Goal: Download file/media

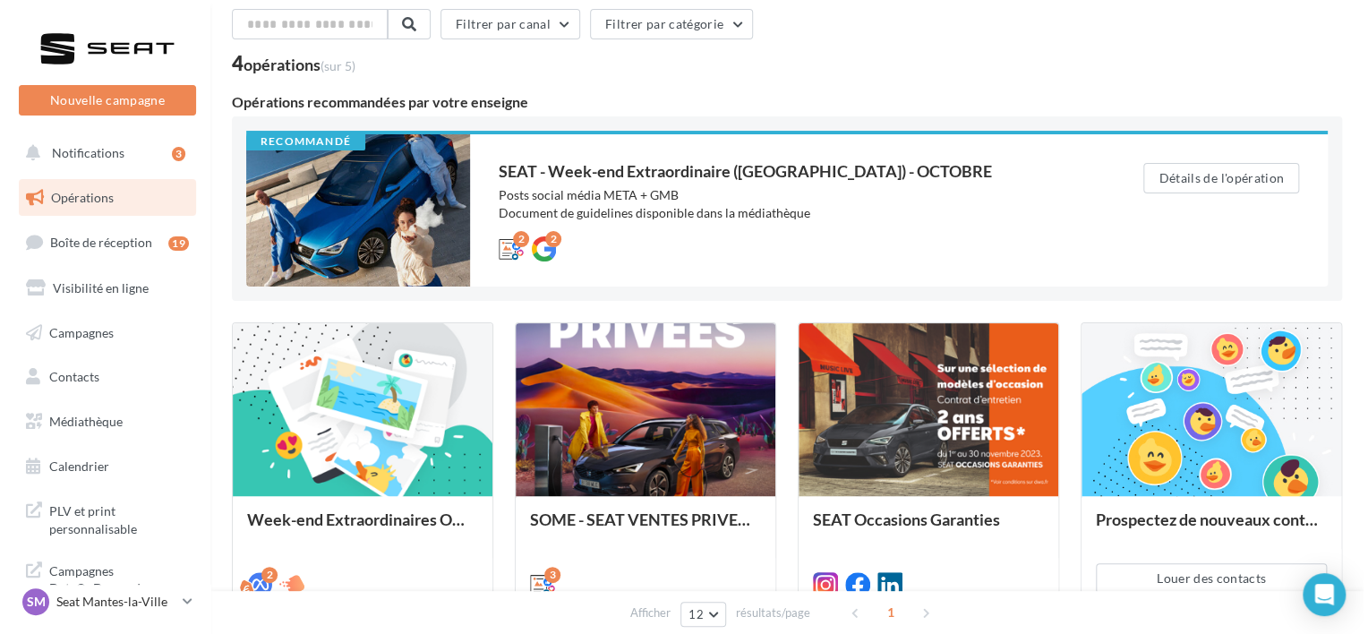
scroll to position [76, 0]
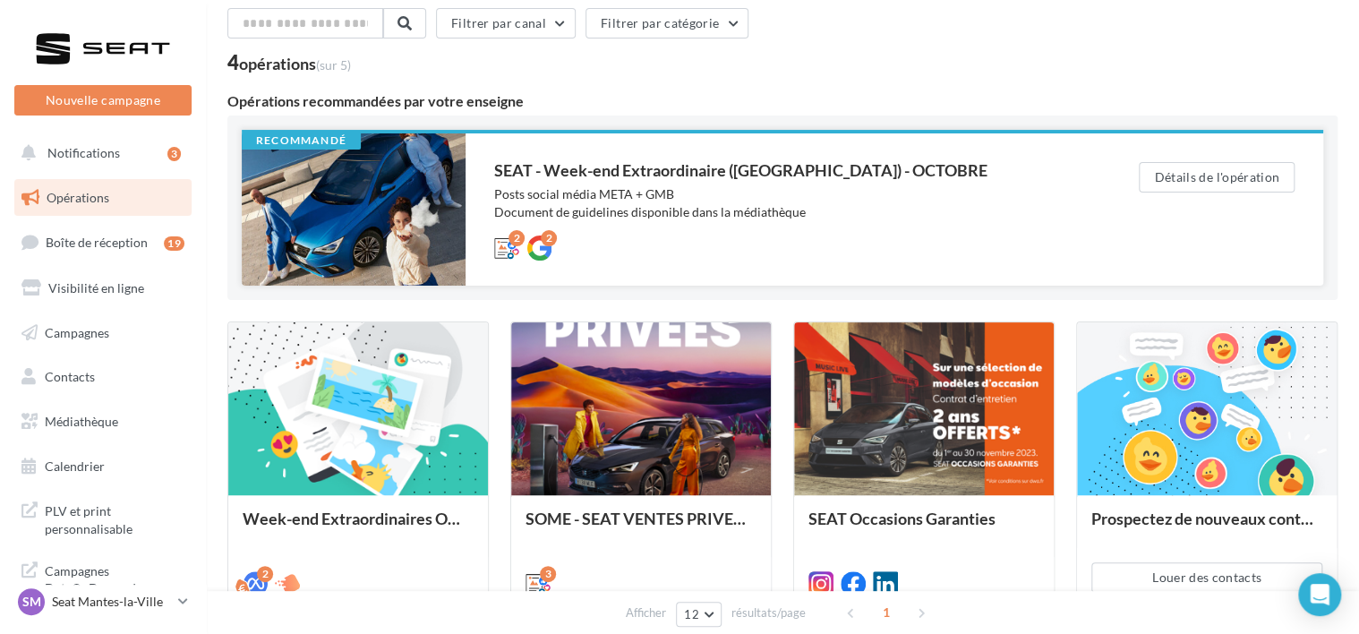
click at [403, 177] on div at bounding box center [354, 209] width 224 height 152
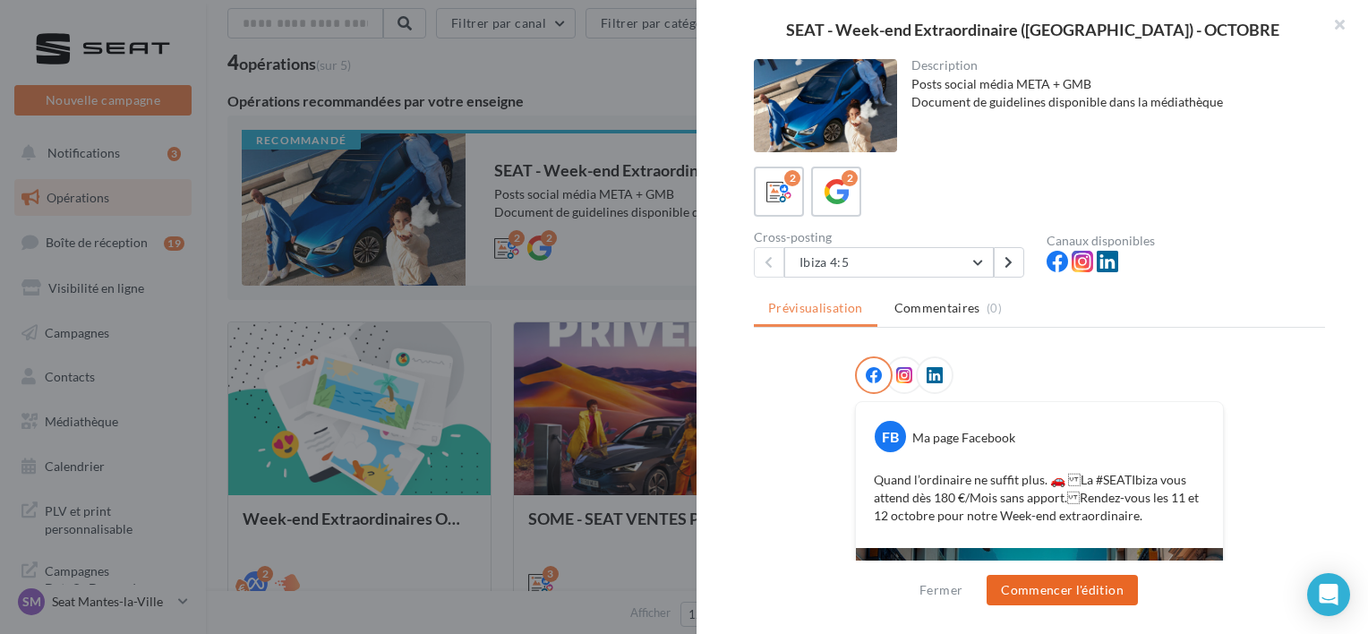
click at [1017, 596] on button "Commencer l'édition" at bounding box center [1061, 590] width 151 height 30
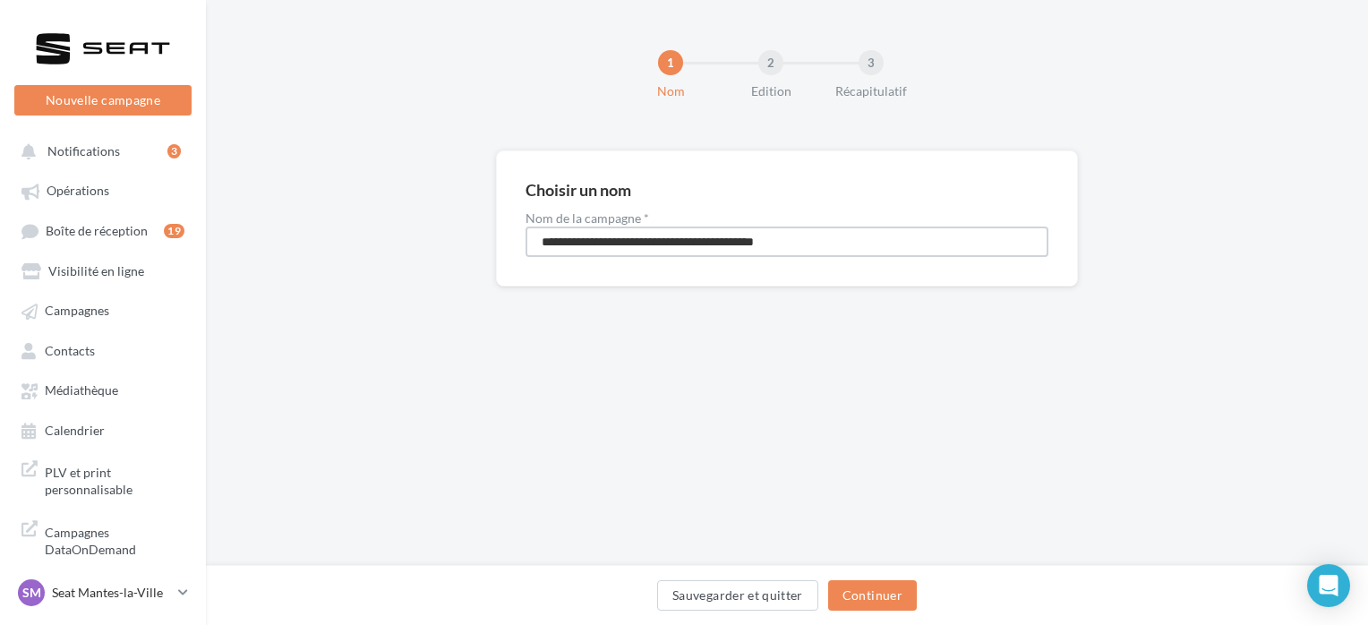
click at [727, 251] on input "**********" at bounding box center [786, 241] width 523 height 30
drag, startPoint x: 727, startPoint y: 251, endPoint x: 703, endPoint y: 249, distance: 23.3
click at [703, 249] on input "**********" at bounding box center [786, 241] width 523 height 30
click at [886, 595] on button "Continuer" at bounding box center [872, 595] width 89 height 30
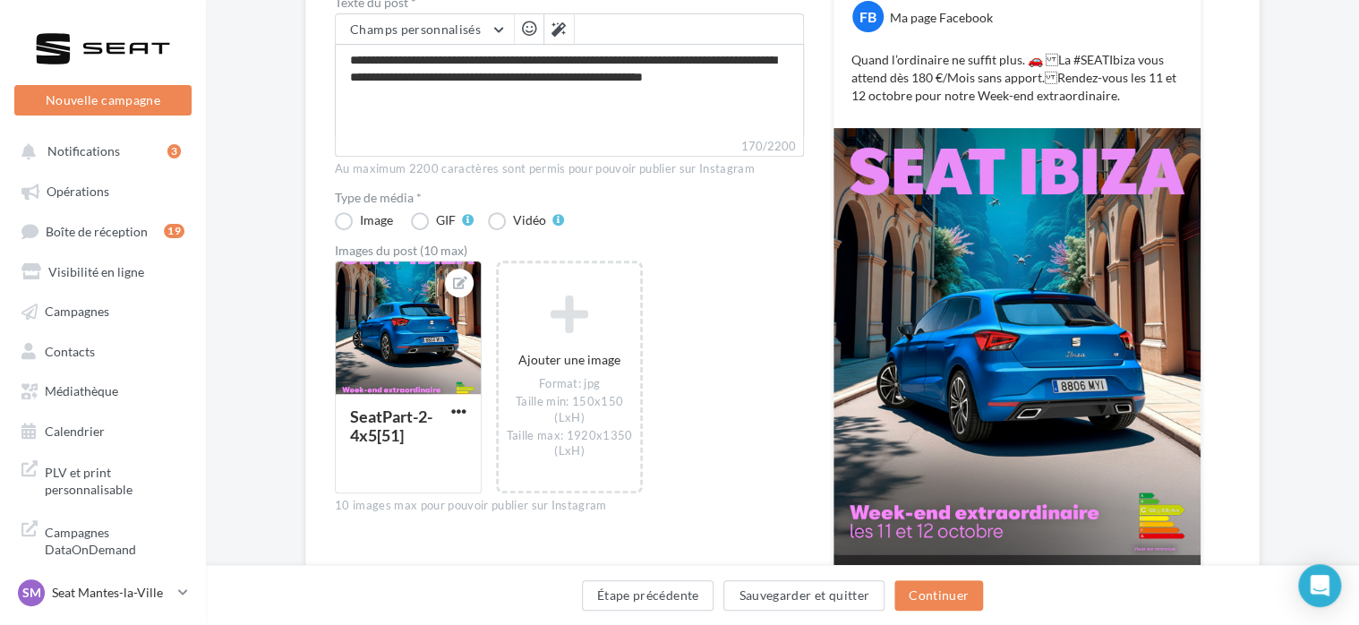
scroll to position [292, 0]
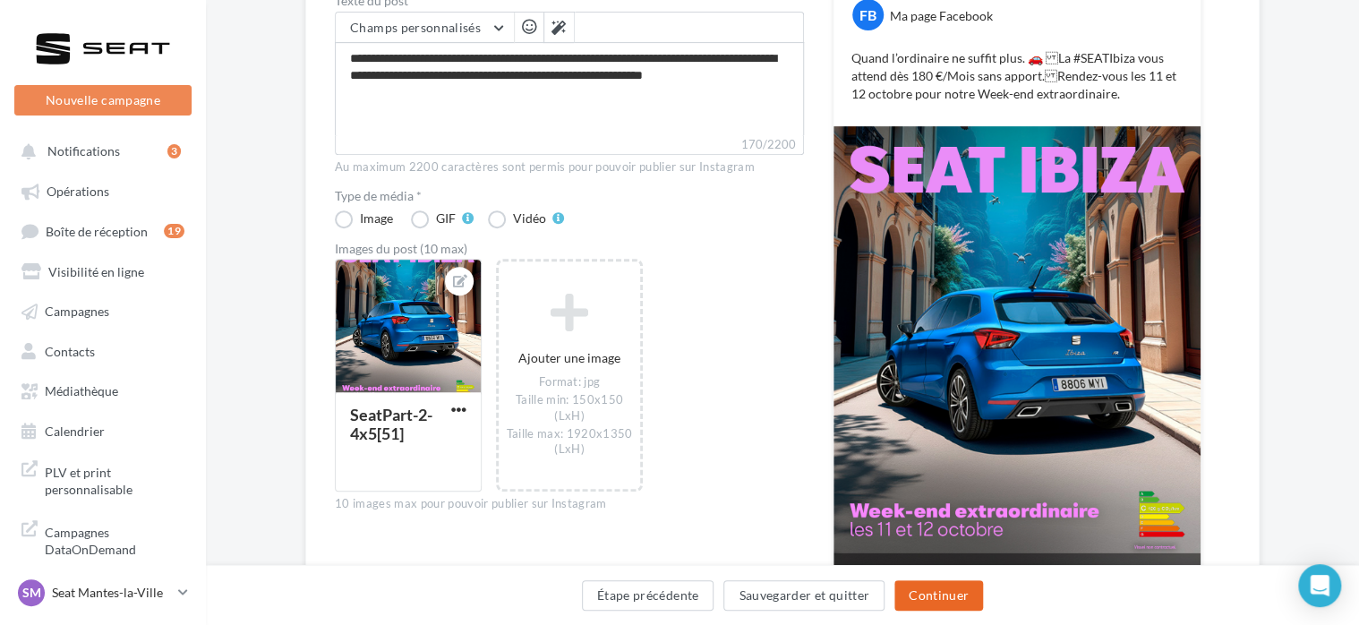
click at [927, 609] on button "Continuer" at bounding box center [938, 595] width 89 height 30
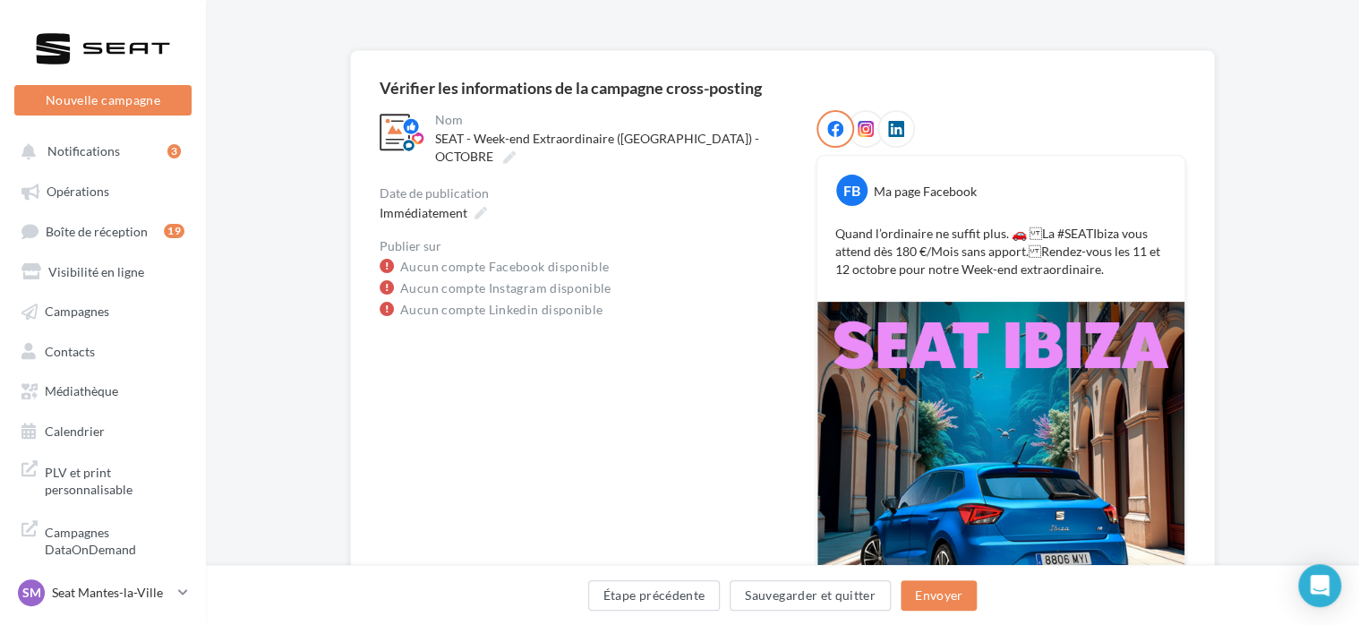
scroll to position [99, 0]
click at [636, 604] on button "Étape précédente" at bounding box center [654, 595] width 132 height 30
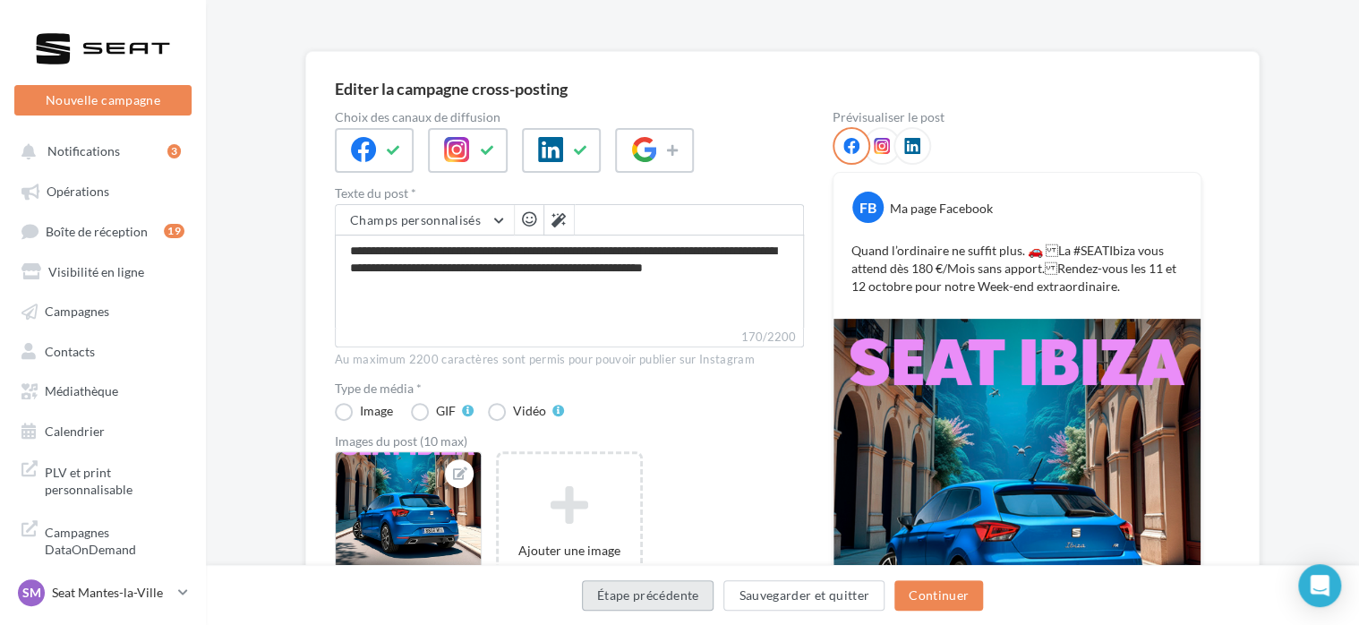
click at [633, 589] on button "Étape précédente" at bounding box center [648, 595] width 132 height 30
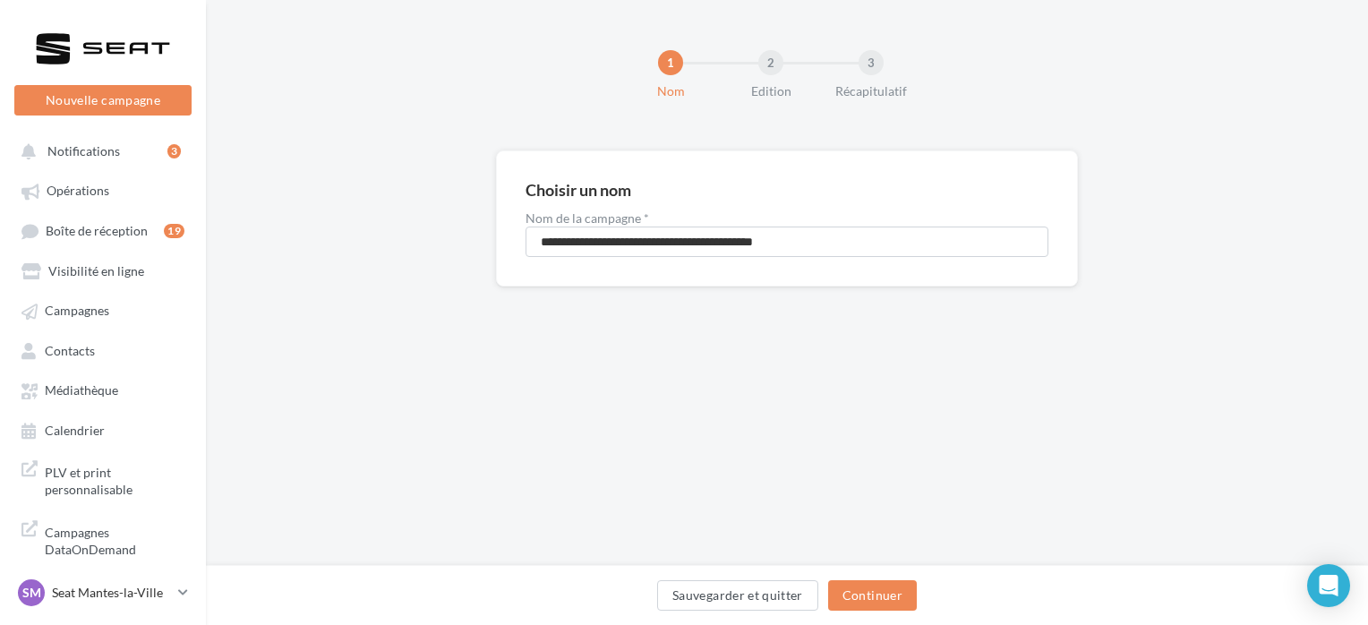
click at [635, 601] on div "Sauvegarder et quitter Continuer" at bounding box center [786, 599] width 1133 height 38
click at [741, 594] on button "Sauvegarder et quitter" at bounding box center [737, 595] width 161 height 30
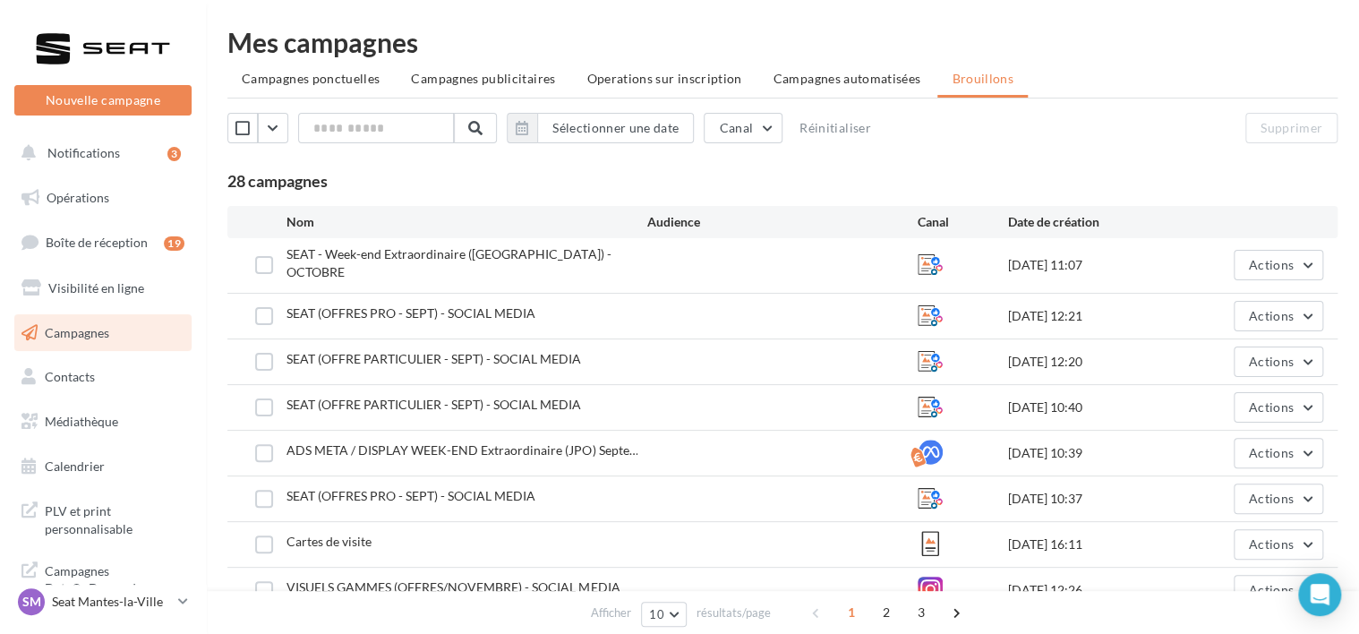
click at [499, 243] on div "SEAT - Week-end Extraordinaire (JPO) - OCTOBRE 02/10/2025 11:07 Actions" at bounding box center [782, 265] width 1110 height 55
click at [934, 258] on icon at bounding box center [929, 264] width 25 height 25
click at [1011, 260] on div "02/10/2025 11:07" at bounding box center [1098, 265] width 180 height 18
click at [1269, 274] on button "Actions" at bounding box center [1278, 265] width 90 height 30
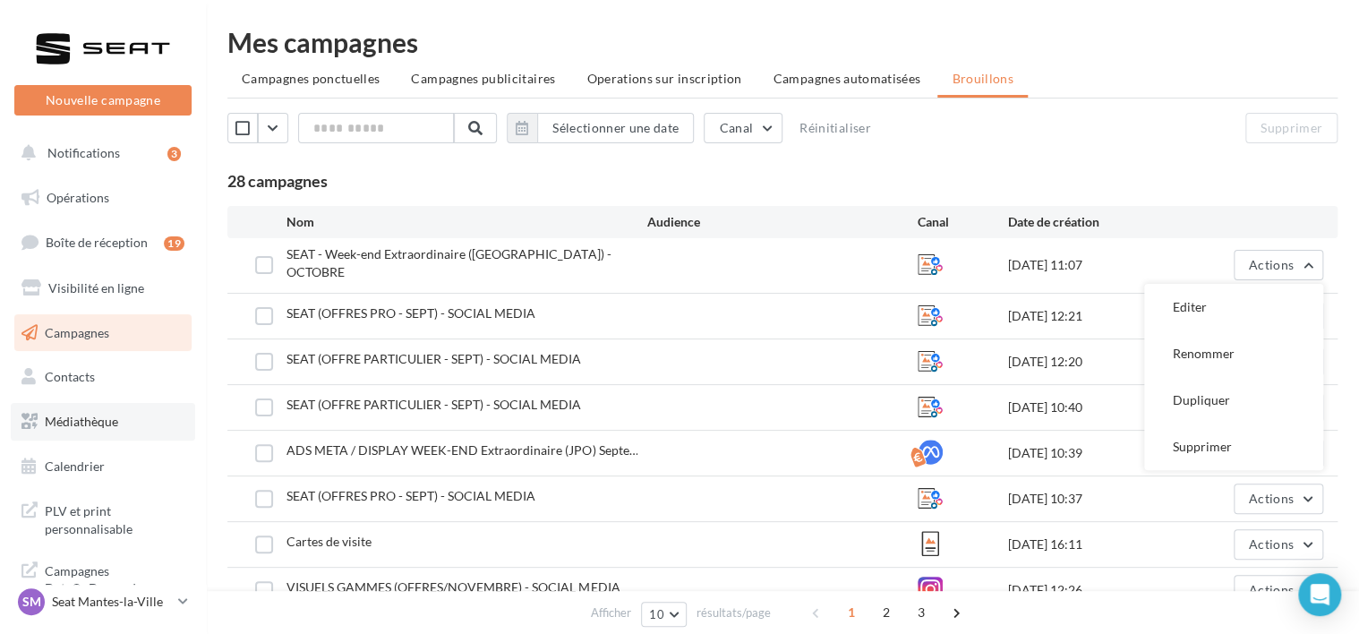
click at [86, 437] on link "Médiathèque" at bounding box center [103, 422] width 184 height 38
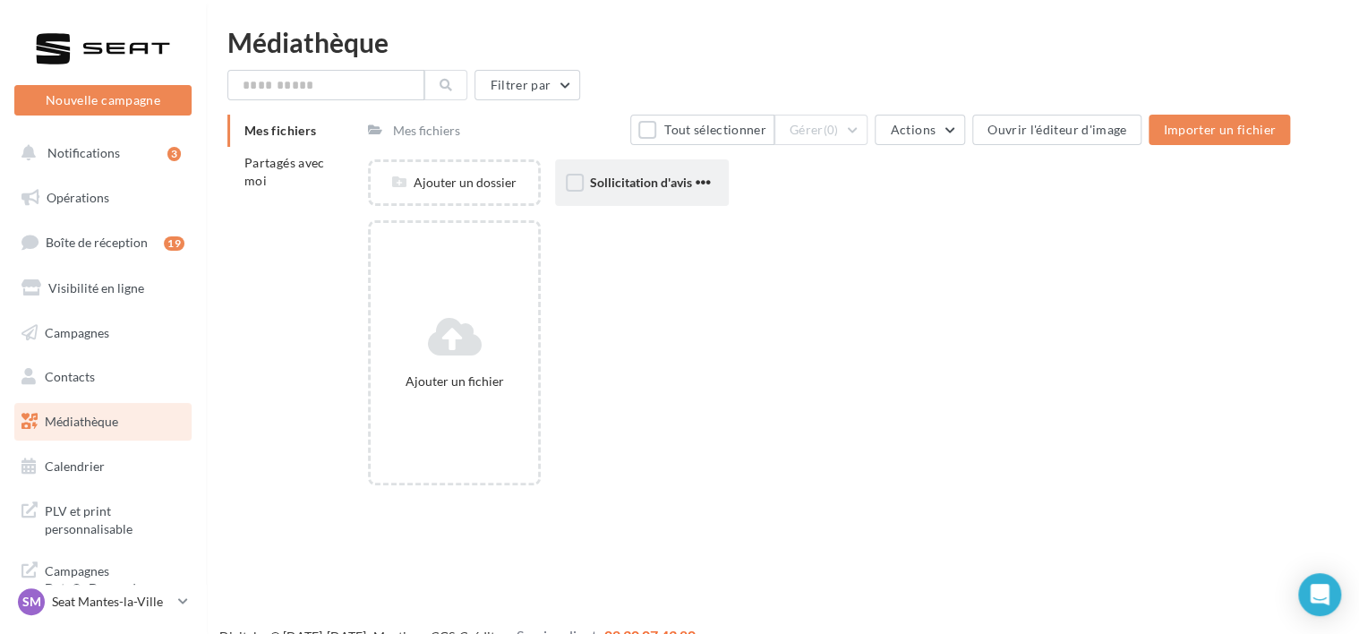
click at [594, 172] on div "Sollicitation d'avis" at bounding box center [641, 182] width 173 height 47
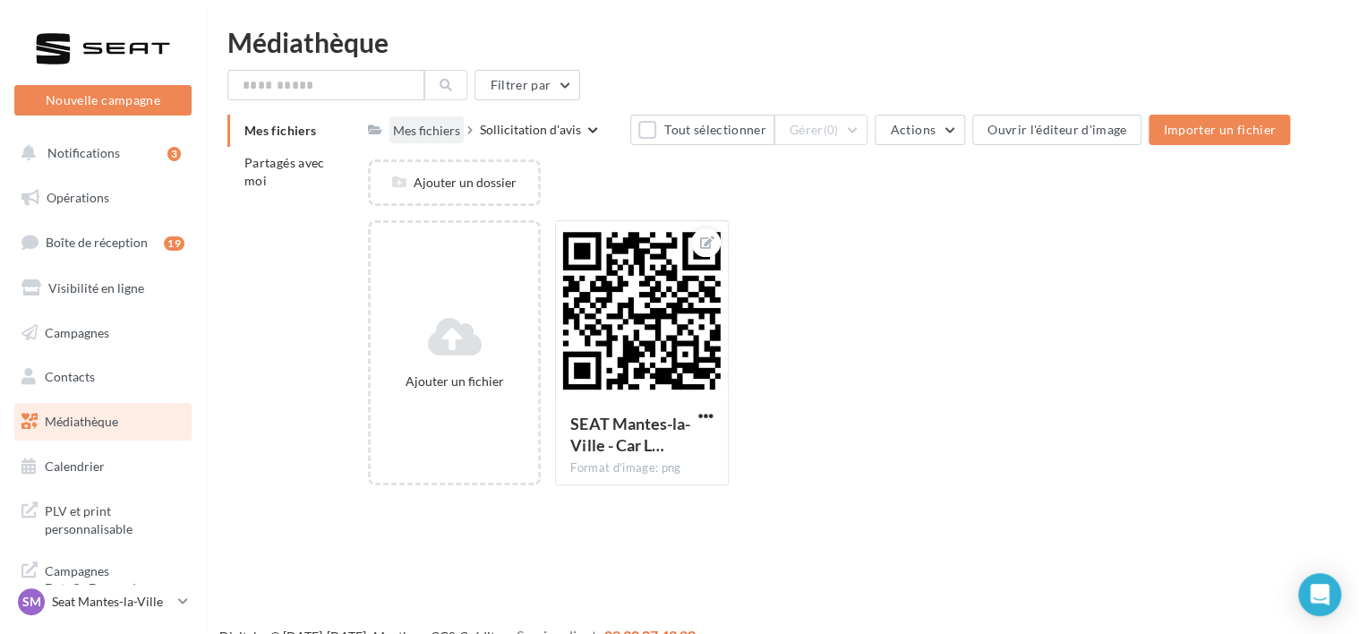
click at [416, 120] on div "Mes fichiers" at bounding box center [426, 129] width 74 height 26
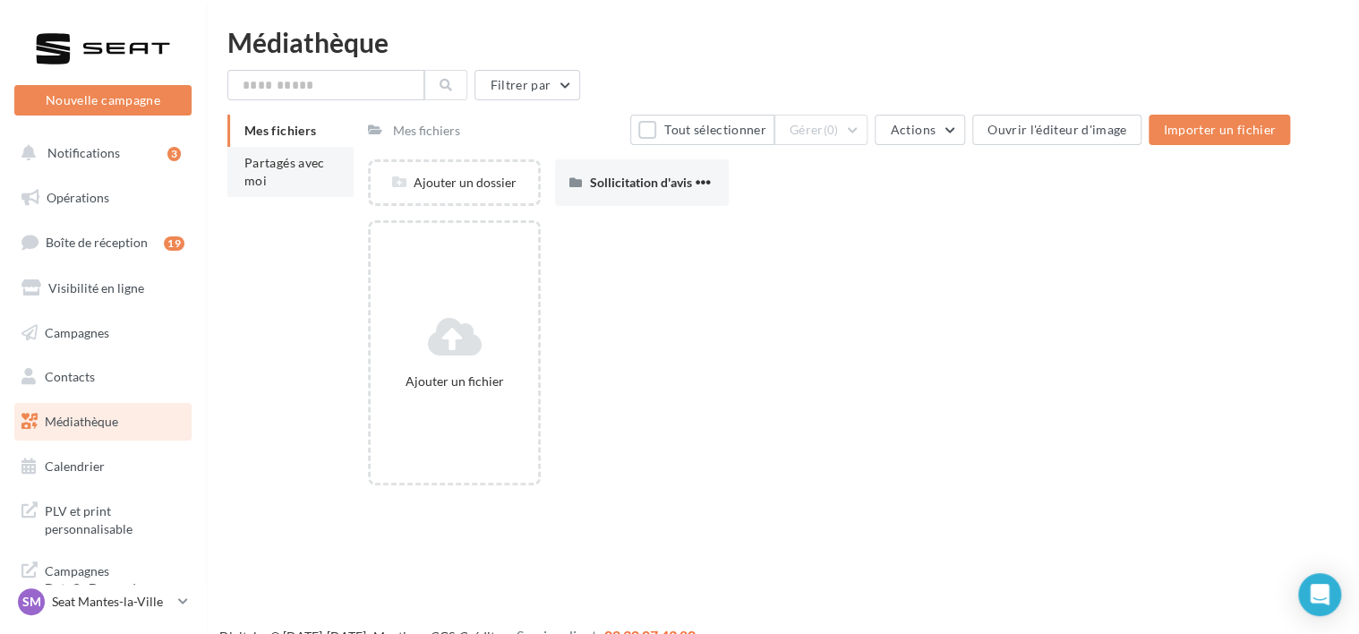
click at [290, 165] on span "Partagés avec moi" at bounding box center [284, 171] width 81 height 33
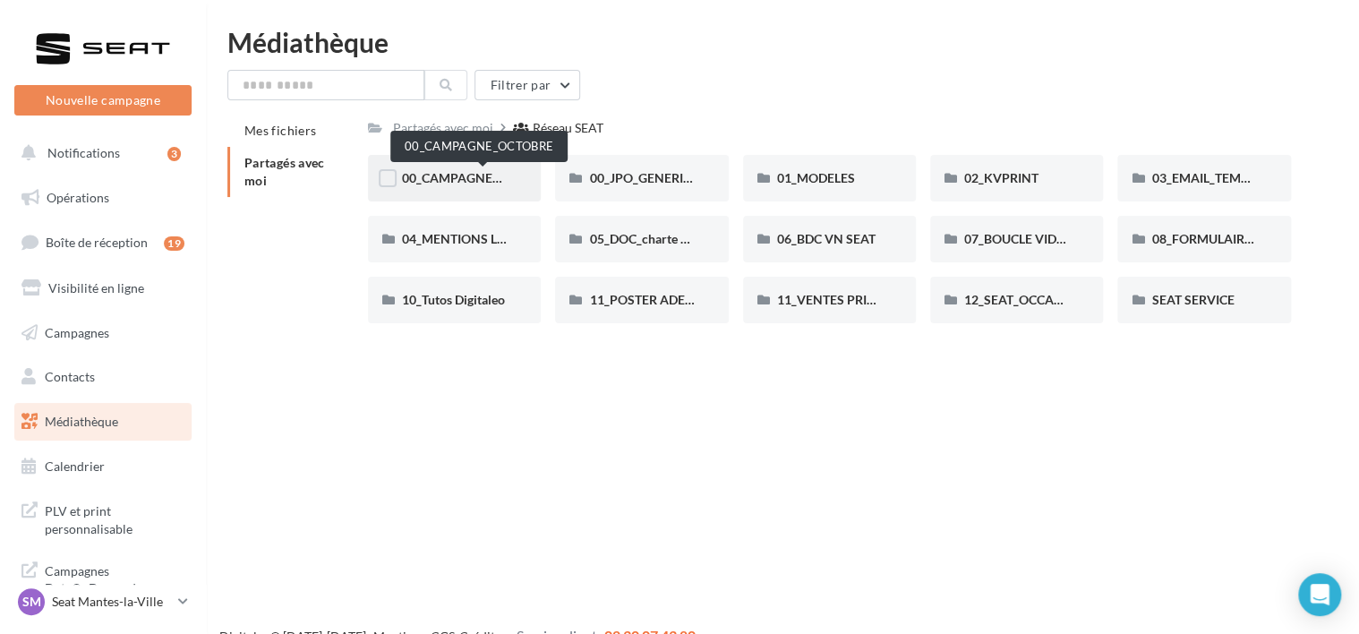
click at [467, 175] on span "00_CAMPAGNE_OCTOBRE" at bounding box center [478, 177] width 153 height 15
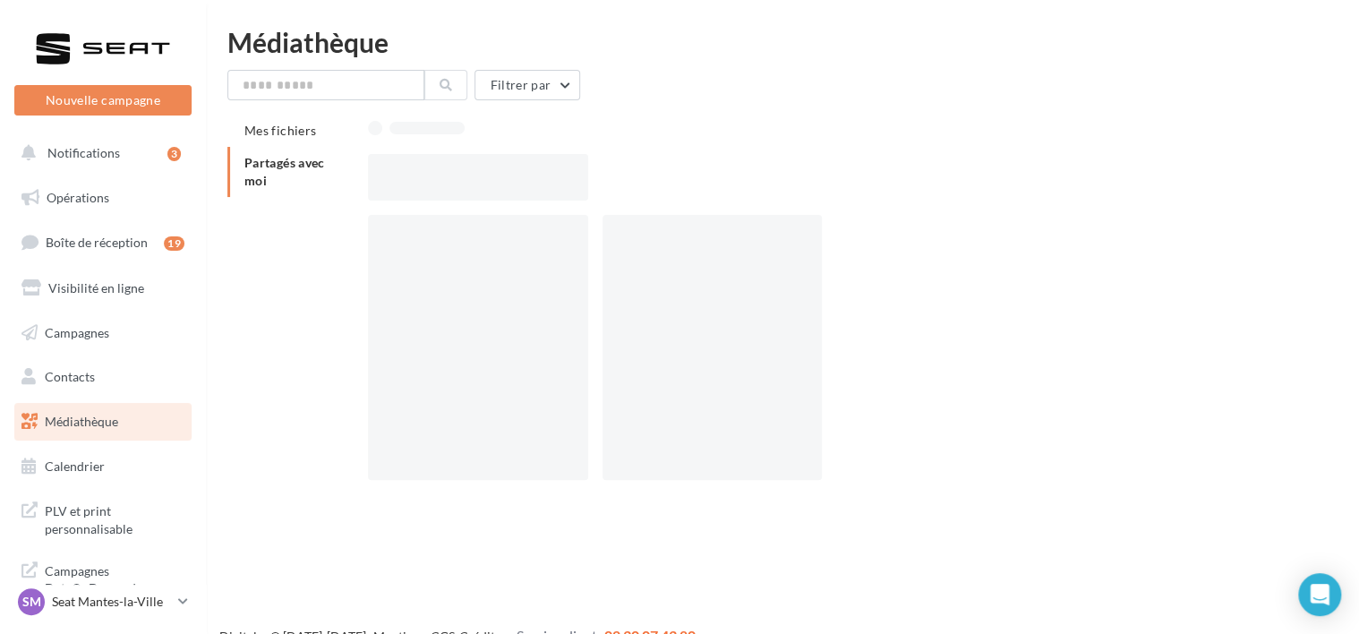
click at [467, 175] on div at bounding box center [478, 177] width 220 height 47
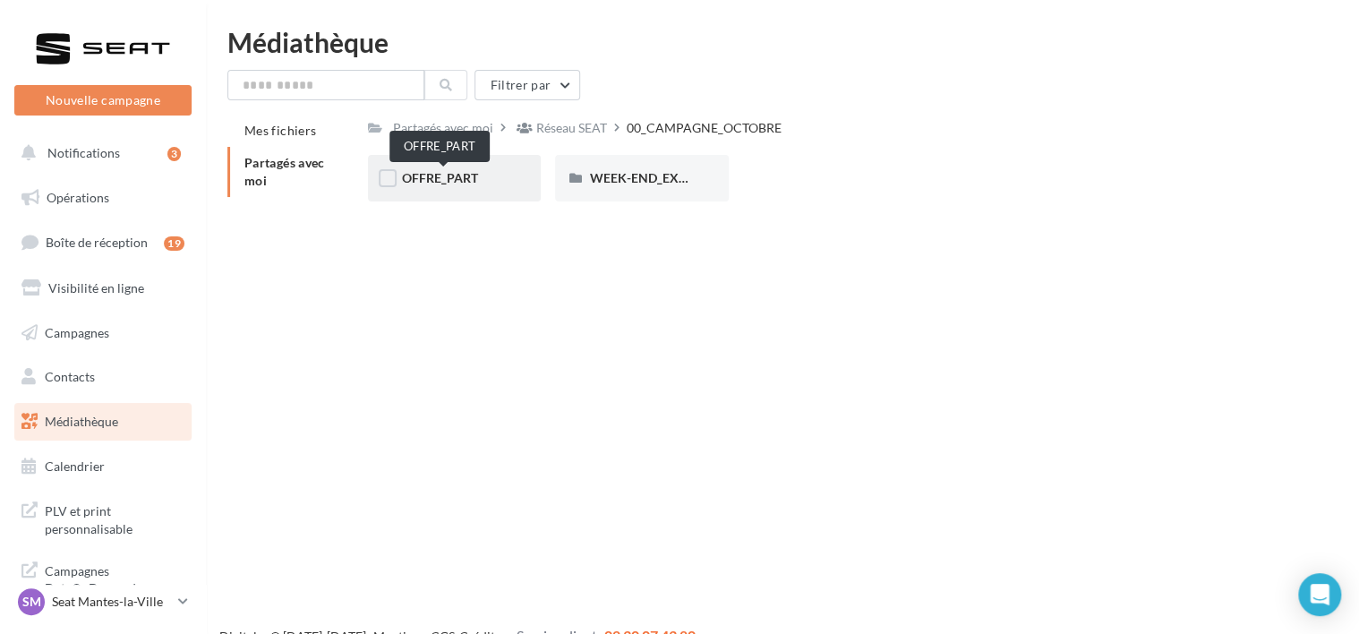
click at [473, 178] on span "OFFRE_PART" at bounding box center [440, 177] width 76 height 15
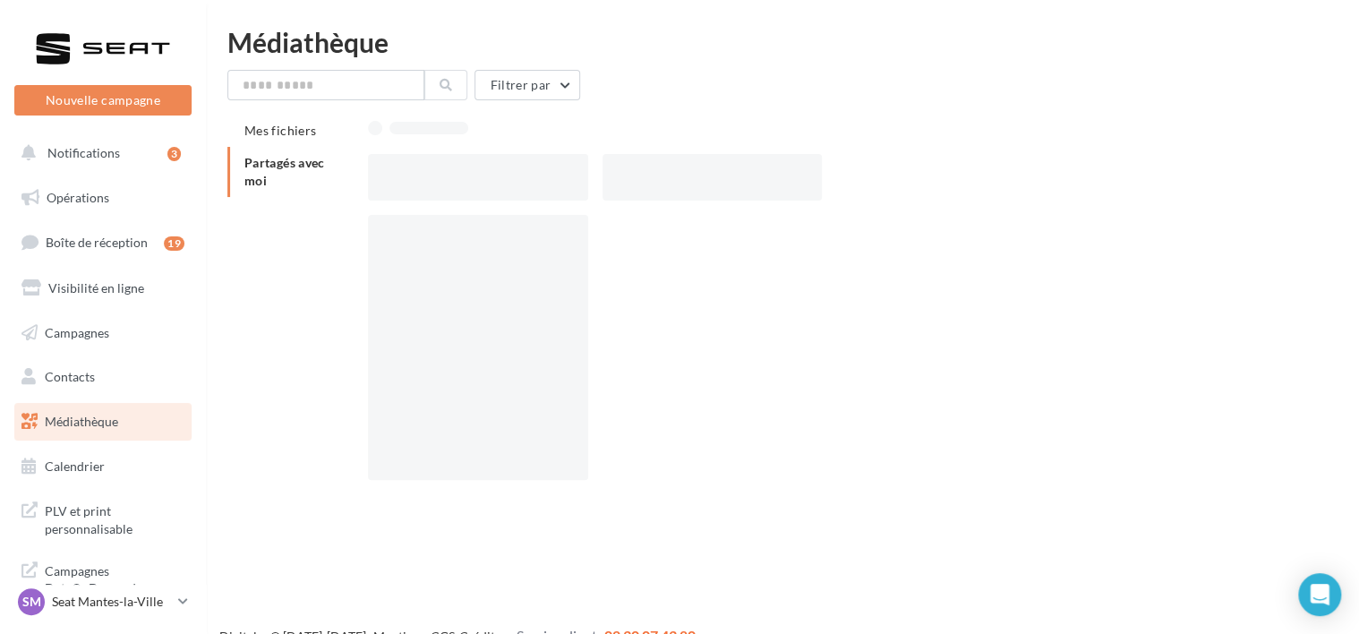
click at [473, 178] on div at bounding box center [478, 177] width 220 height 47
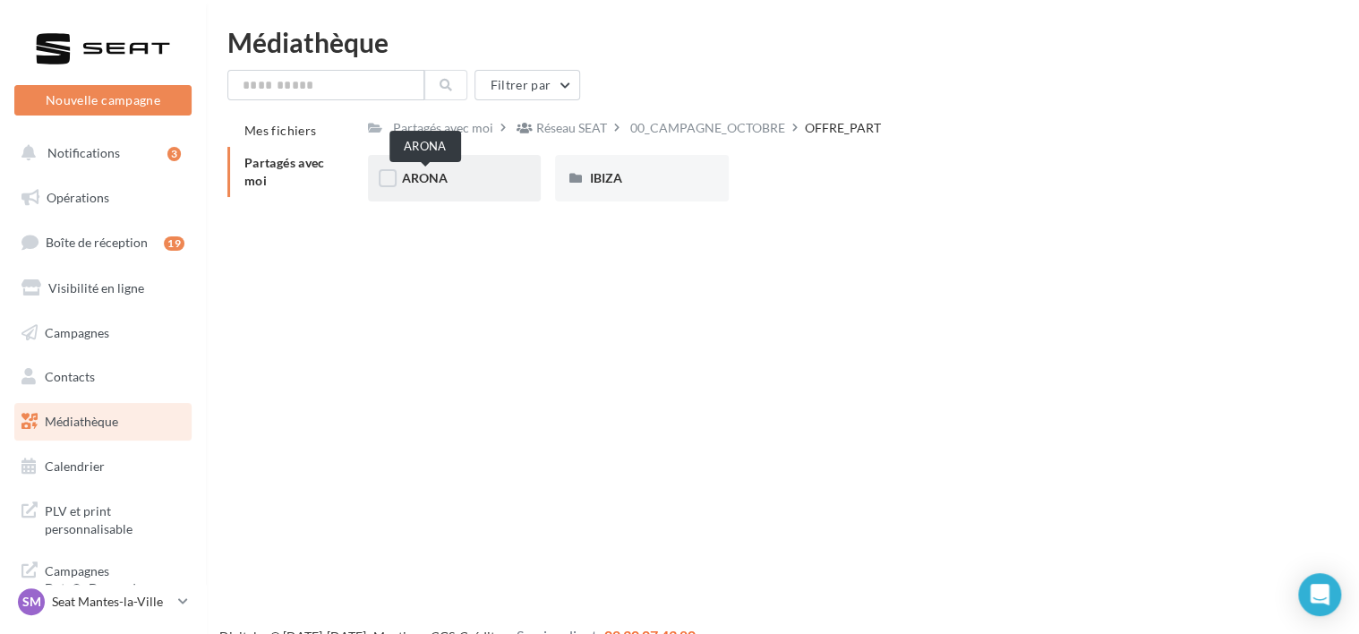
click at [440, 176] on span "ARONA" at bounding box center [425, 177] width 46 height 15
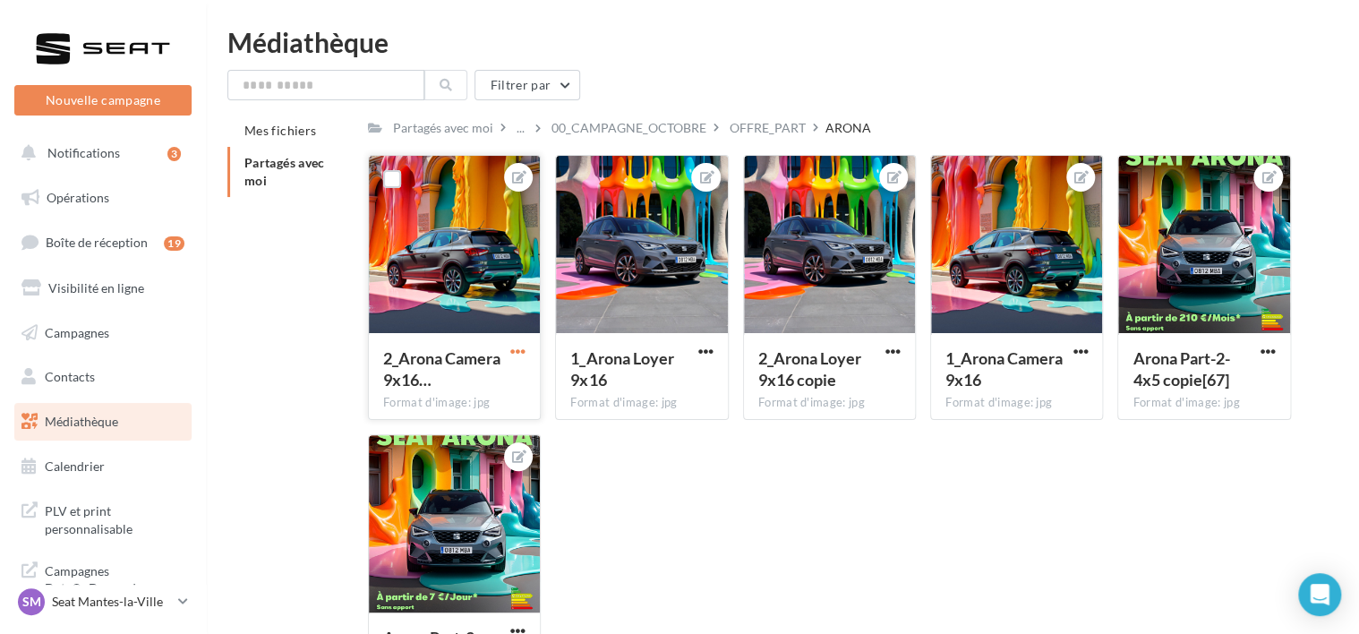
click at [518, 350] on span "button" at bounding box center [517, 351] width 15 height 15
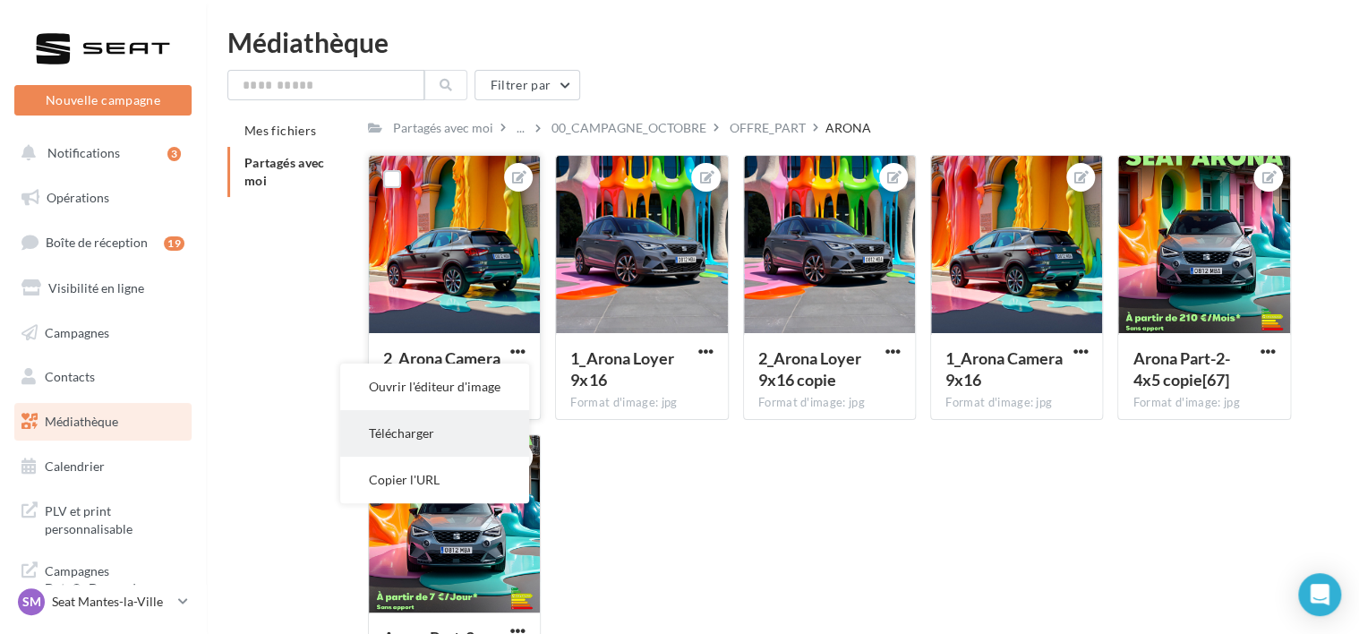
click at [441, 444] on button "Télécharger" at bounding box center [434, 433] width 189 height 47
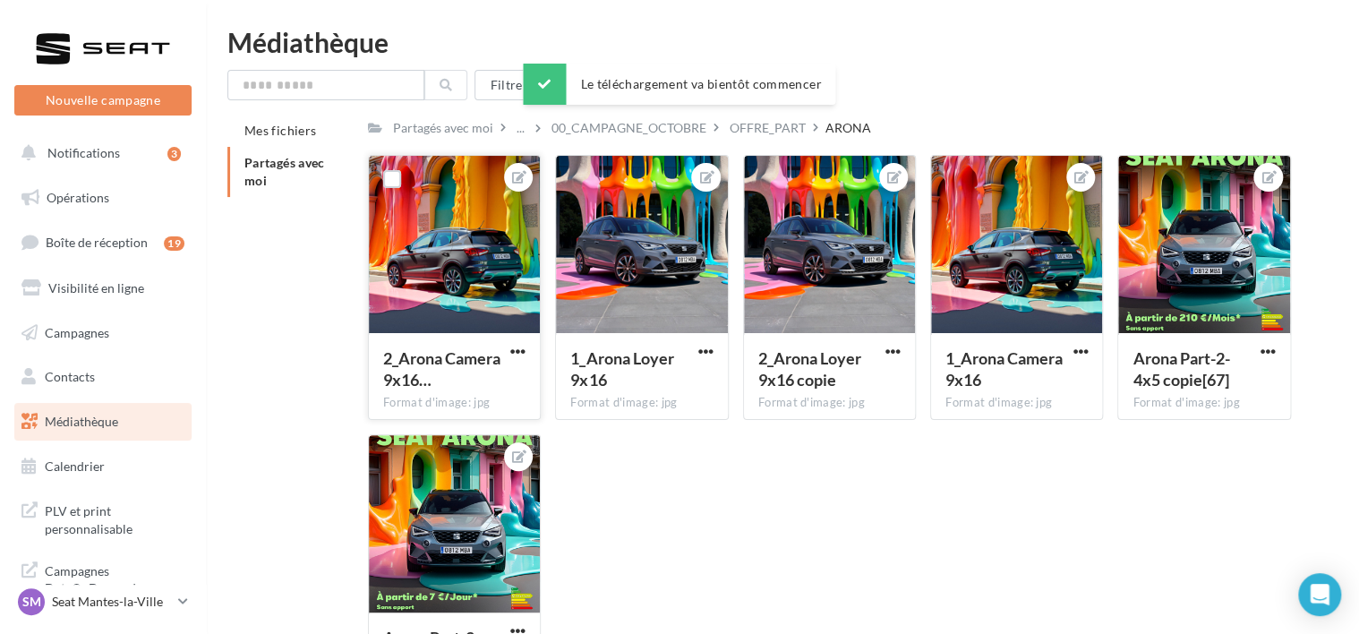
click at [762, 562] on div "2_Arona Camera 9x16… Format d'image: jpg 2_Arona Camera 9x16 copie 1_Arona Loye…" at bounding box center [836, 434] width 937 height 558
click at [715, 357] on button "button" at bounding box center [706, 353] width 22 height 18
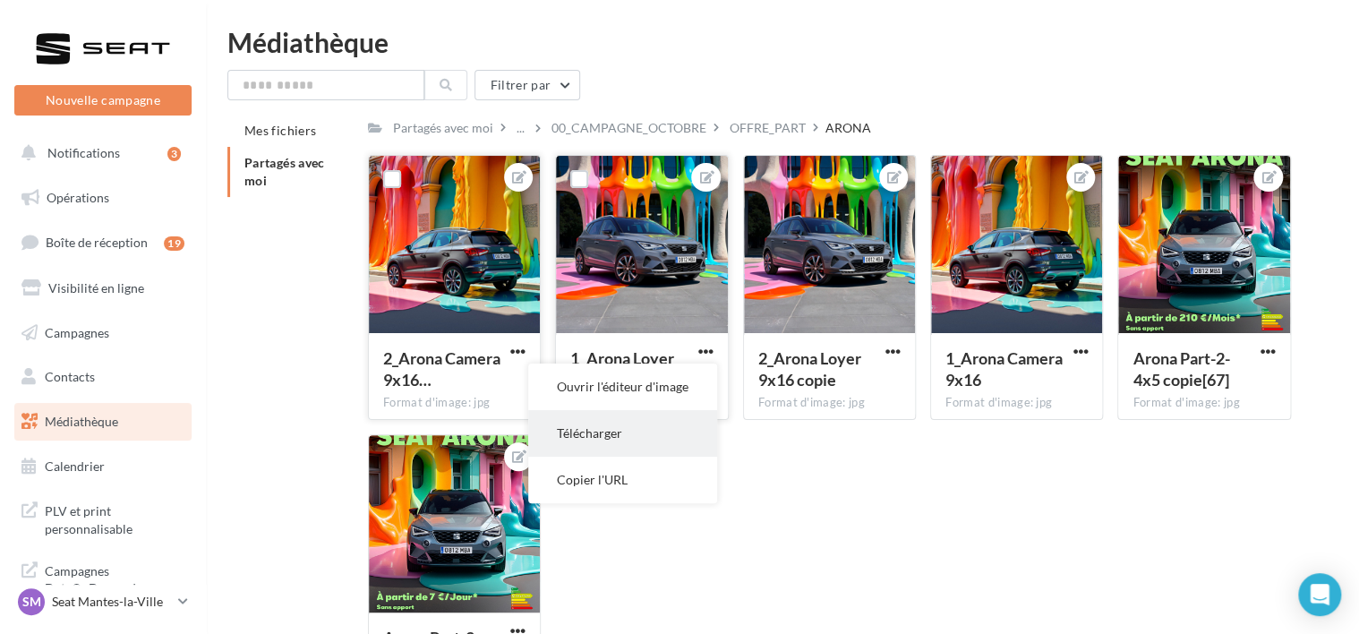
click at [609, 422] on button "Télécharger" at bounding box center [622, 433] width 189 height 47
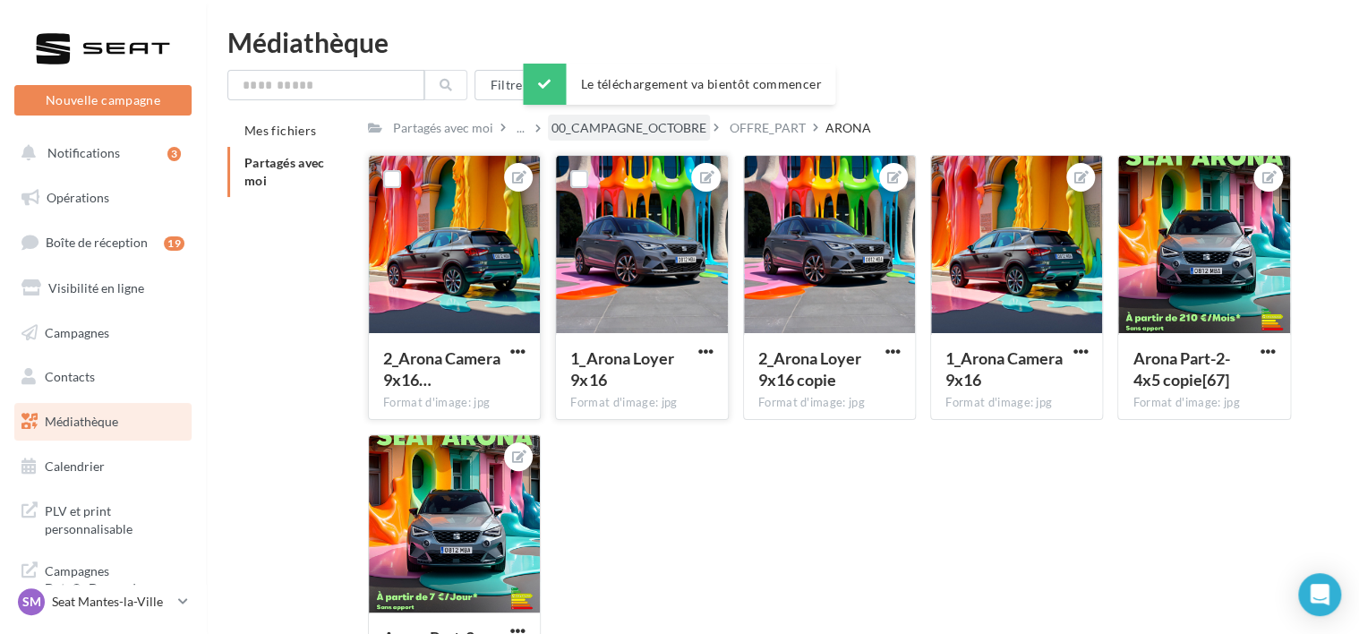
click at [605, 139] on div "00_CAMPAGNE_OCTOBRE" at bounding box center [629, 128] width 162 height 26
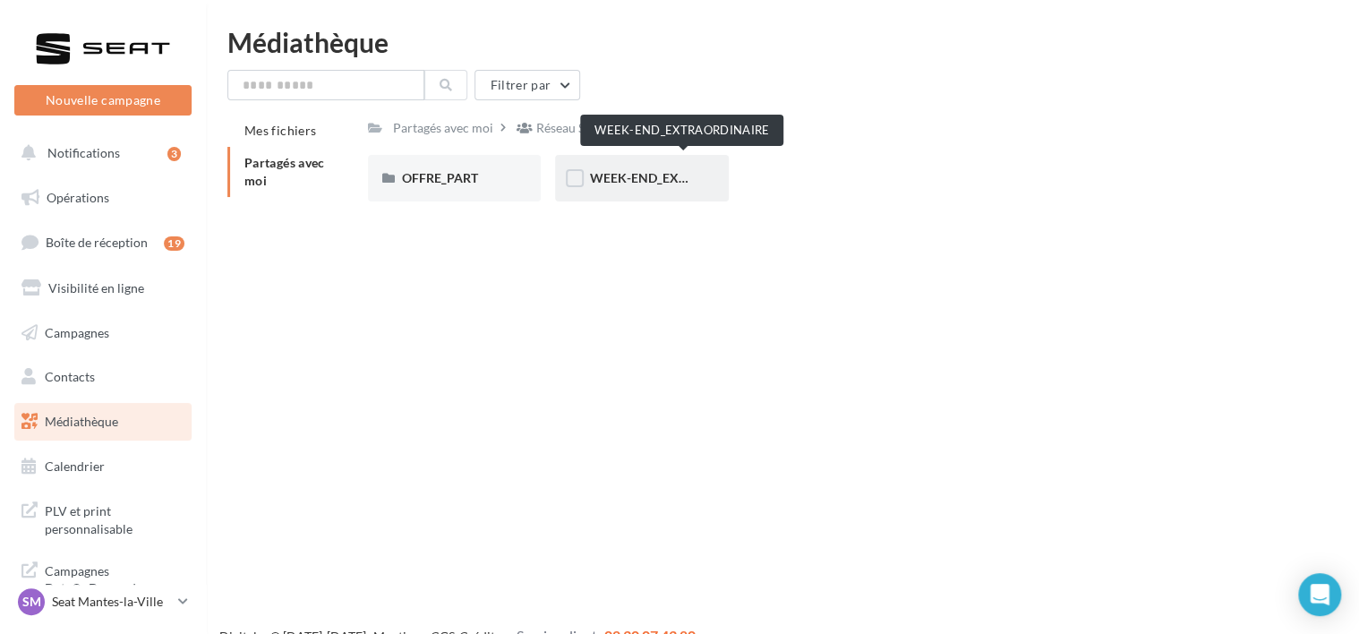
click at [629, 178] on span "WEEK-END_EXTRAORDINAIRE" at bounding box center [679, 177] width 181 height 15
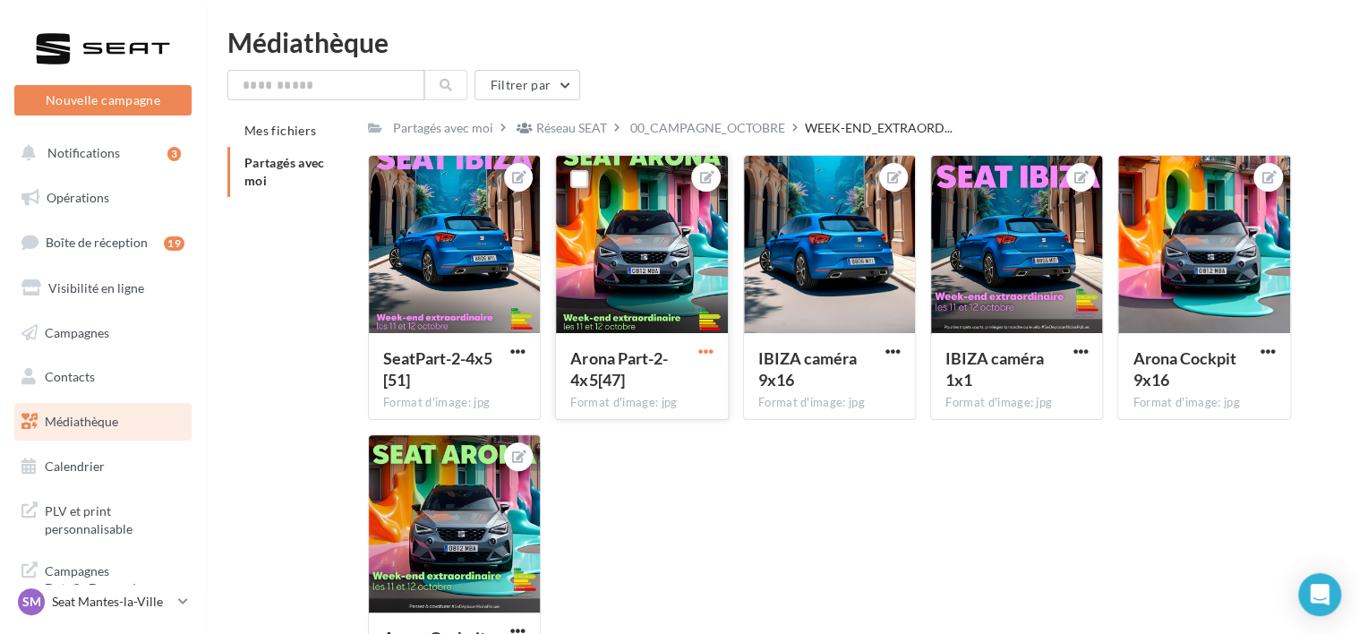
click at [704, 347] on span "button" at bounding box center [705, 351] width 15 height 15
click at [604, 436] on button "Télécharger" at bounding box center [622, 433] width 189 height 47
click at [646, 473] on div "SeatPart-2-4x5[51] Format d'image: jpg SeatPart-2-4x5[51] Arona Part-2-4x5[47] …" at bounding box center [836, 434] width 937 height 558
click at [519, 351] on span "button" at bounding box center [517, 351] width 15 height 15
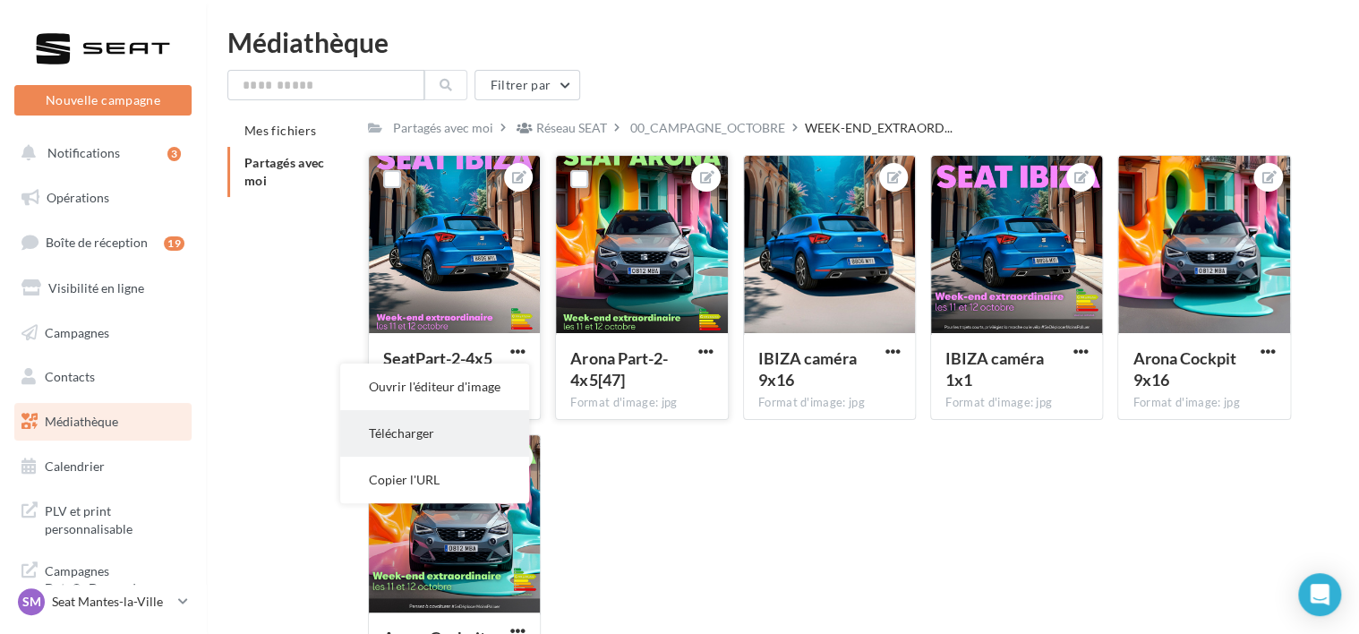
click at [414, 435] on button "Télécharger" at bounding box center [434, 433] width 189 height 47
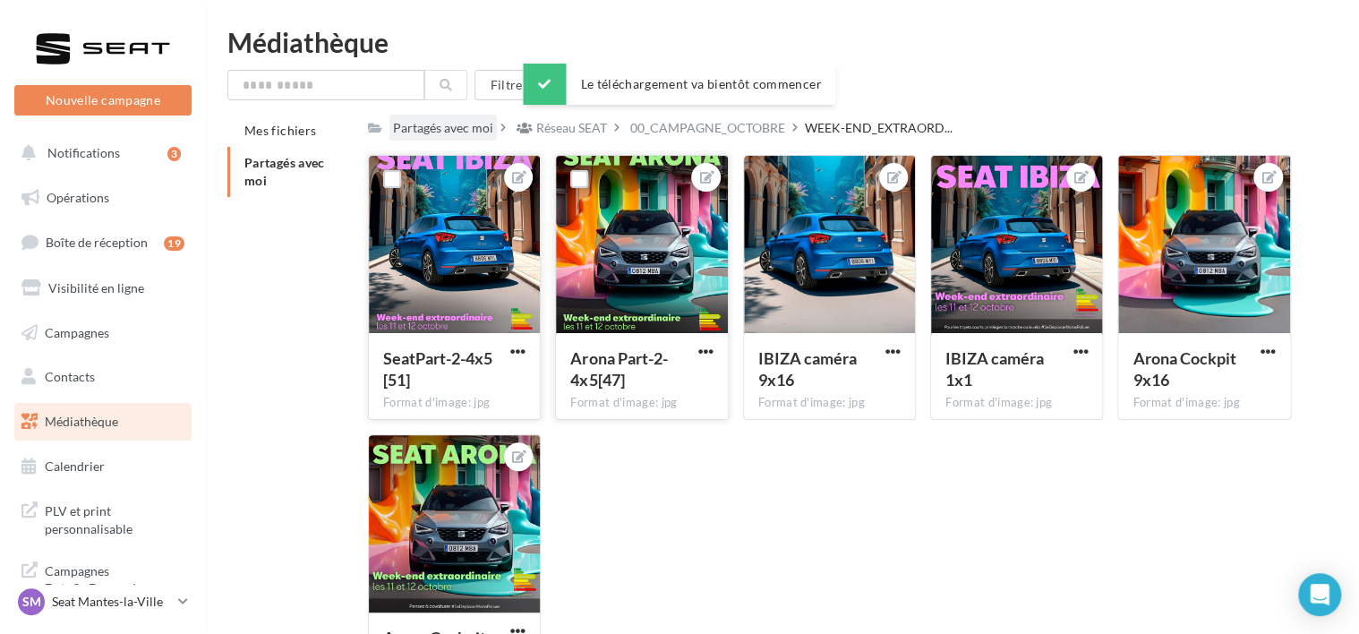
click at [465, 133] on div "Partagés avec moi" at bounding box center [443, 128] width 100 height 18
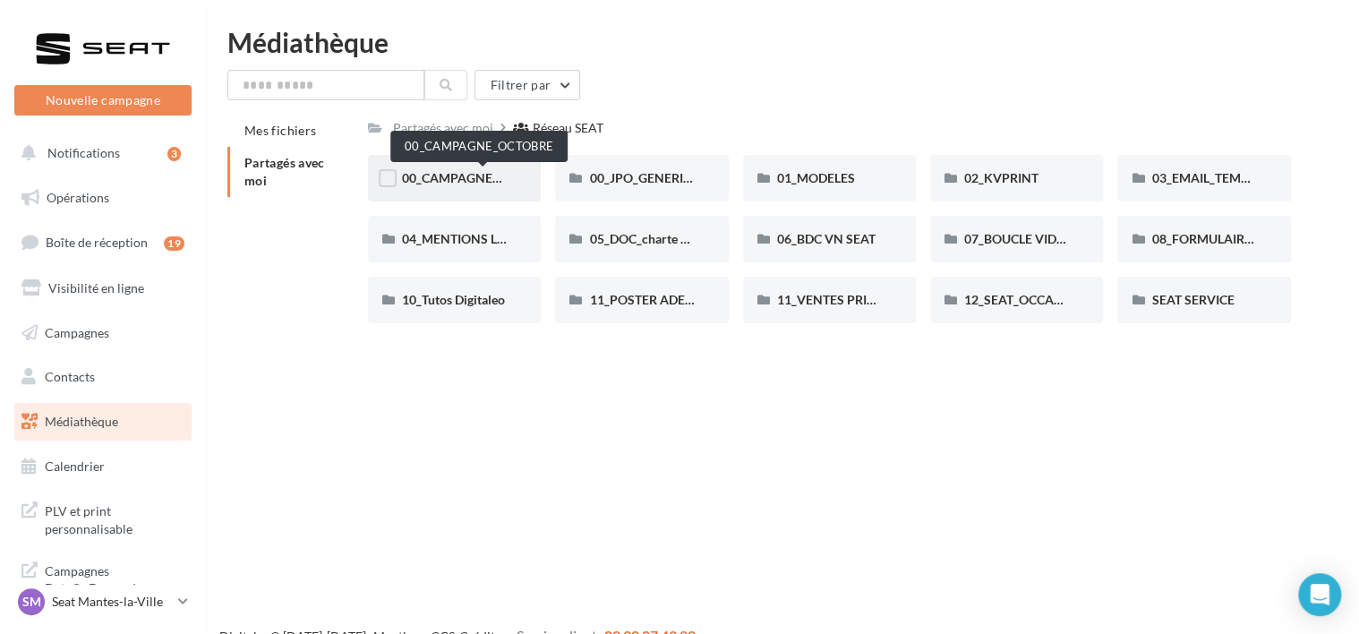
click at [480, 180] on span "00_CAMPAGNE_OCTOBRE" at bounding box center [478, 177] width 153 height 15
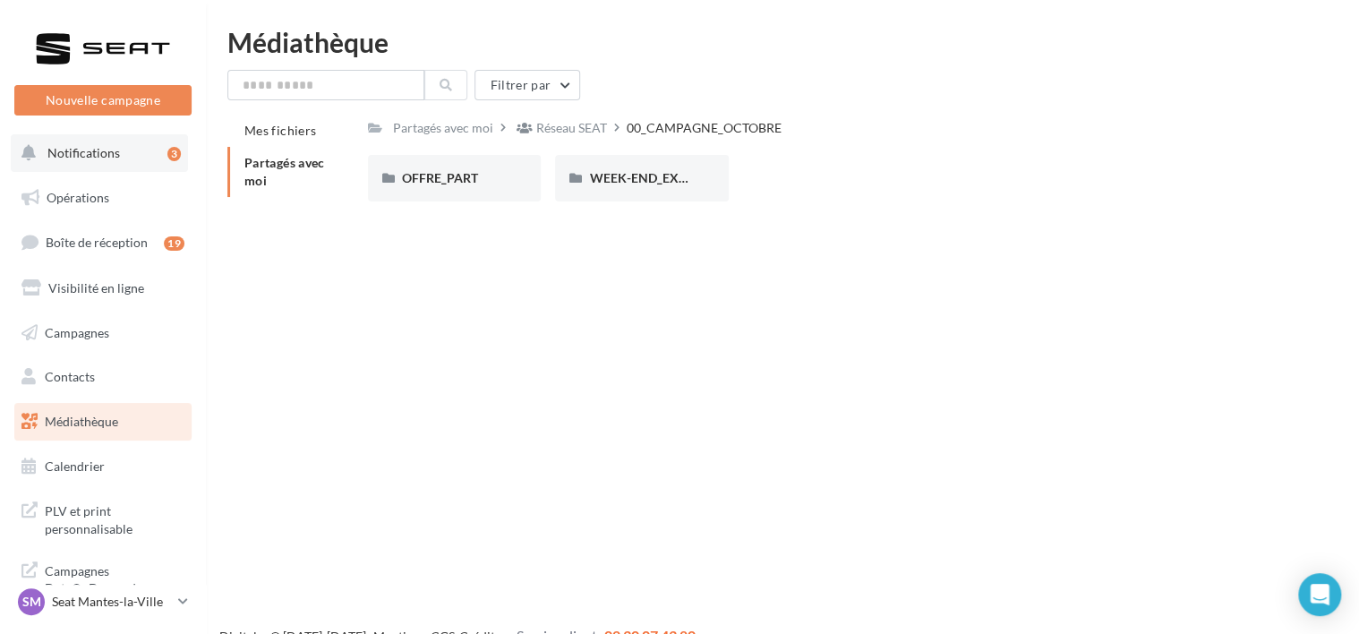
click at [99, 147] on span "Notifications" at bounding box center [83, 152] width 72 height 15
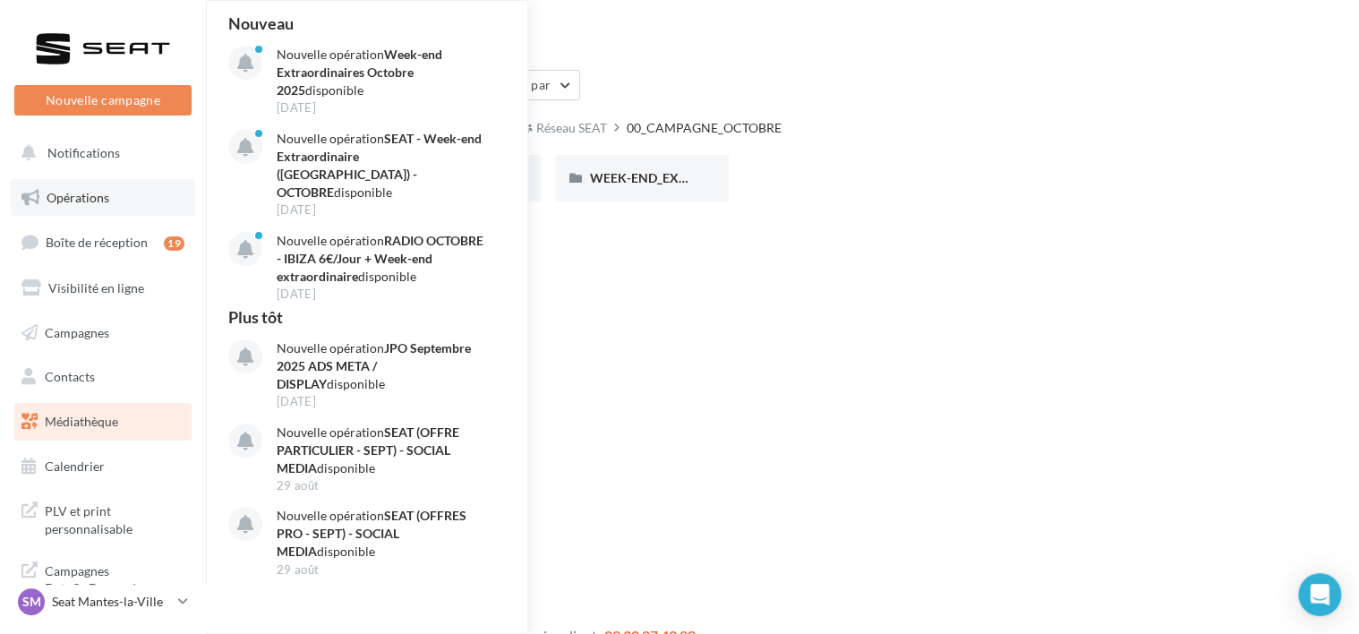
click at [97, 195] on span "Opérations" at bounding box center [78, 197] width 63 height 15
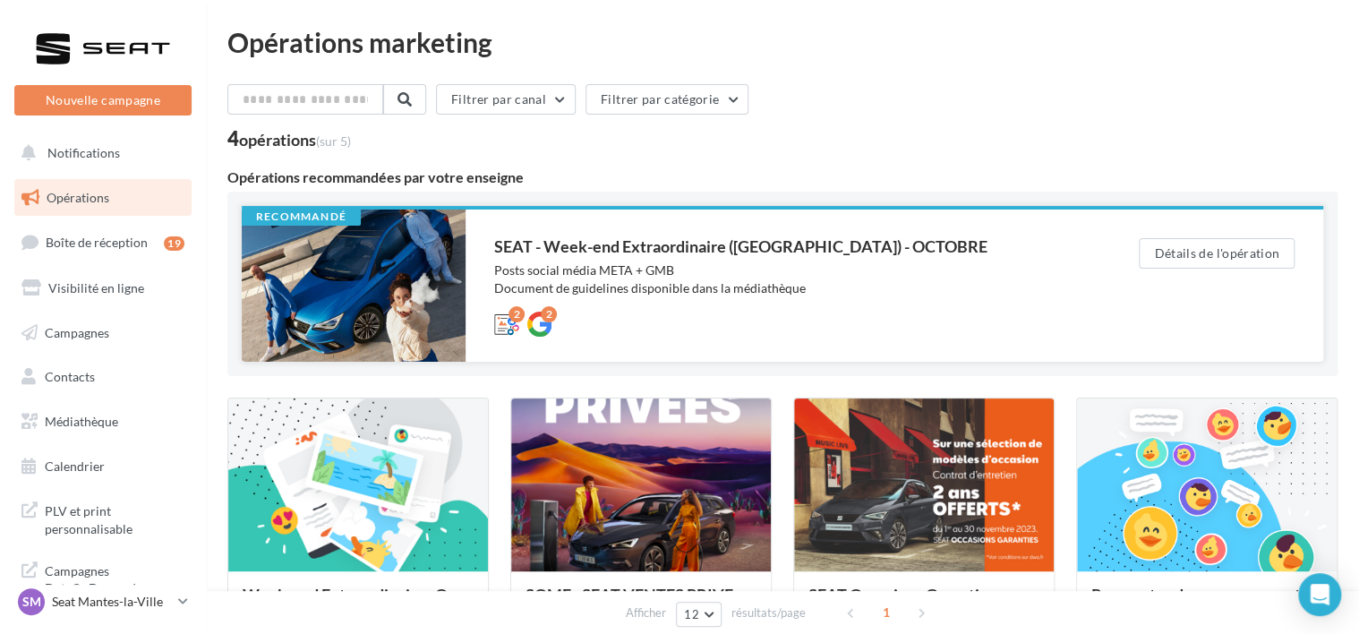
click at [430, 265] on div at bounding box center [354, 285] width 224 height 152
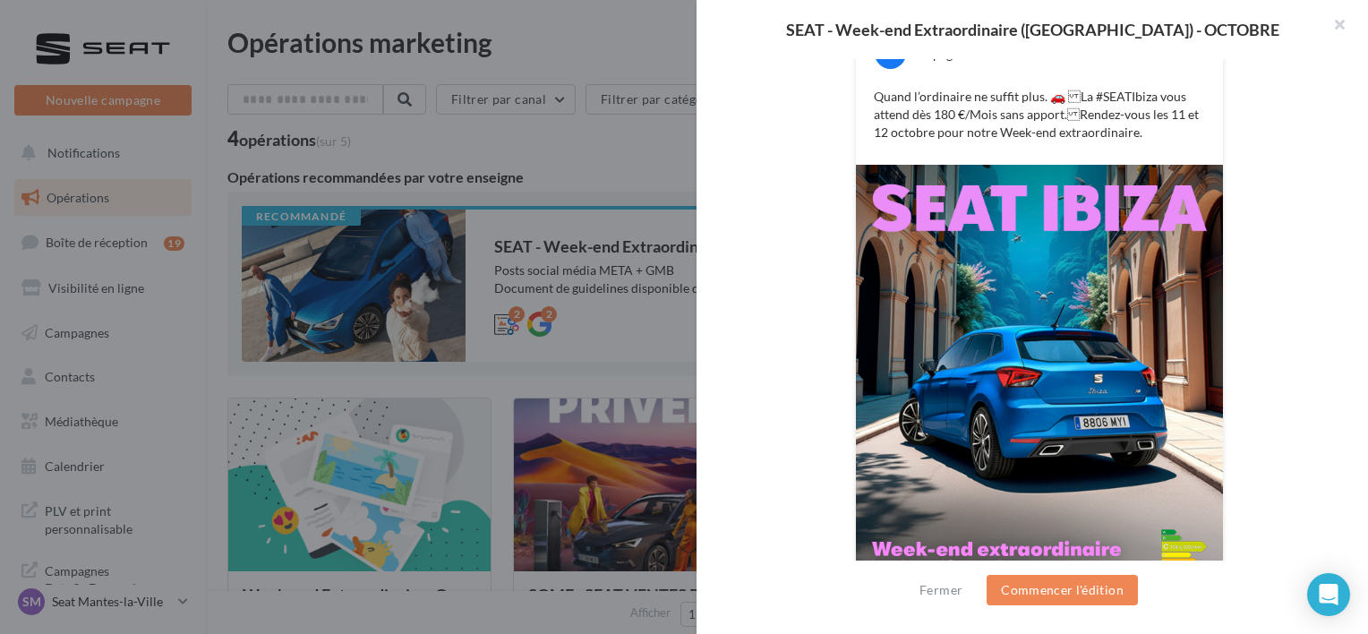
scroll to position [451, 0]
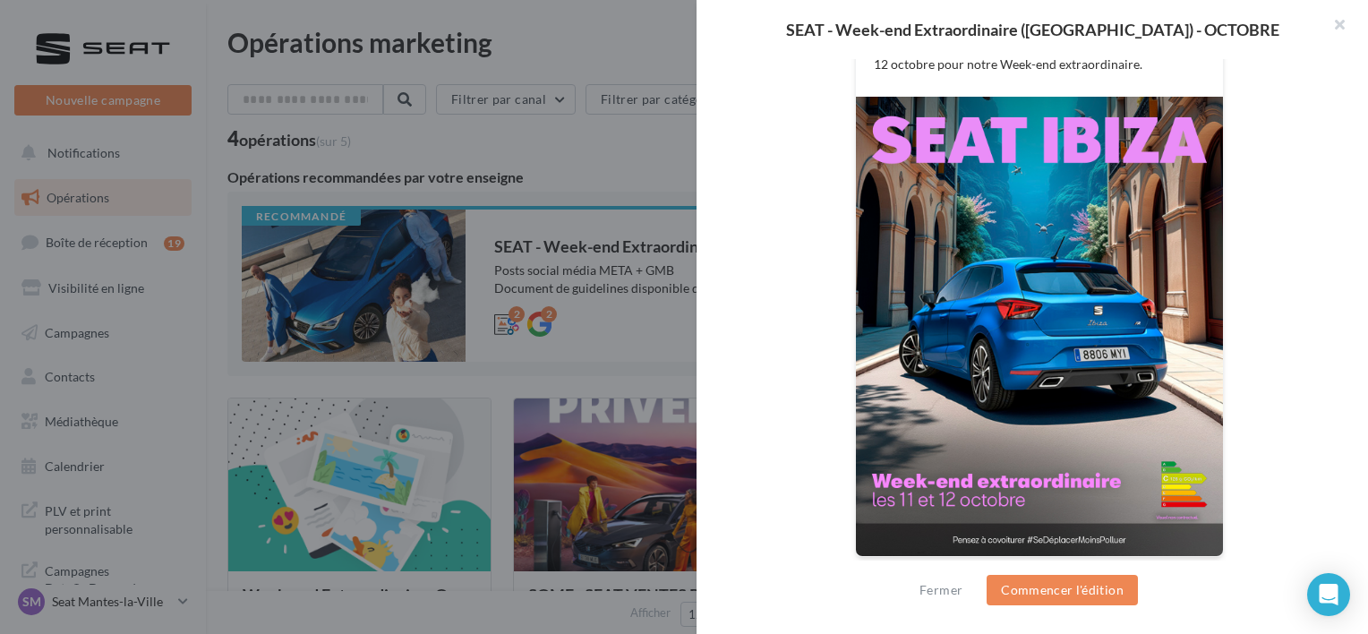
drag, startPoint x: 926, startPoint y: 267, endPoint x: 806, endPoint y: 260, distance: 121.0
click at [806, 260] on div "FB Ma page Facebook Quand l’ordinaire ne suffit plus. 🚗 La #SEATIbiza vous att…" at bounding box center [1039, 242] width 571 height 674
click at [968, 533] on img at bounding box center [1039, 326] width 367 height 459
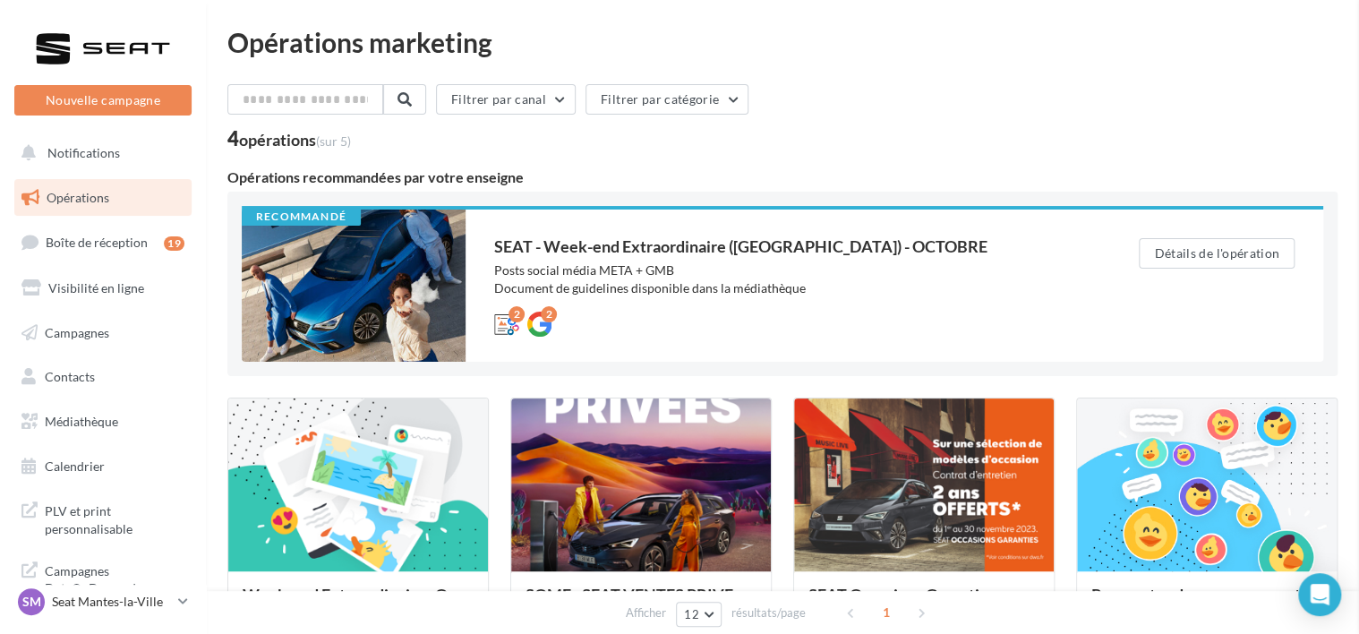
click at [114, 329] on link "Campagnes" at bounding box center [103, 333] width 184 height 38
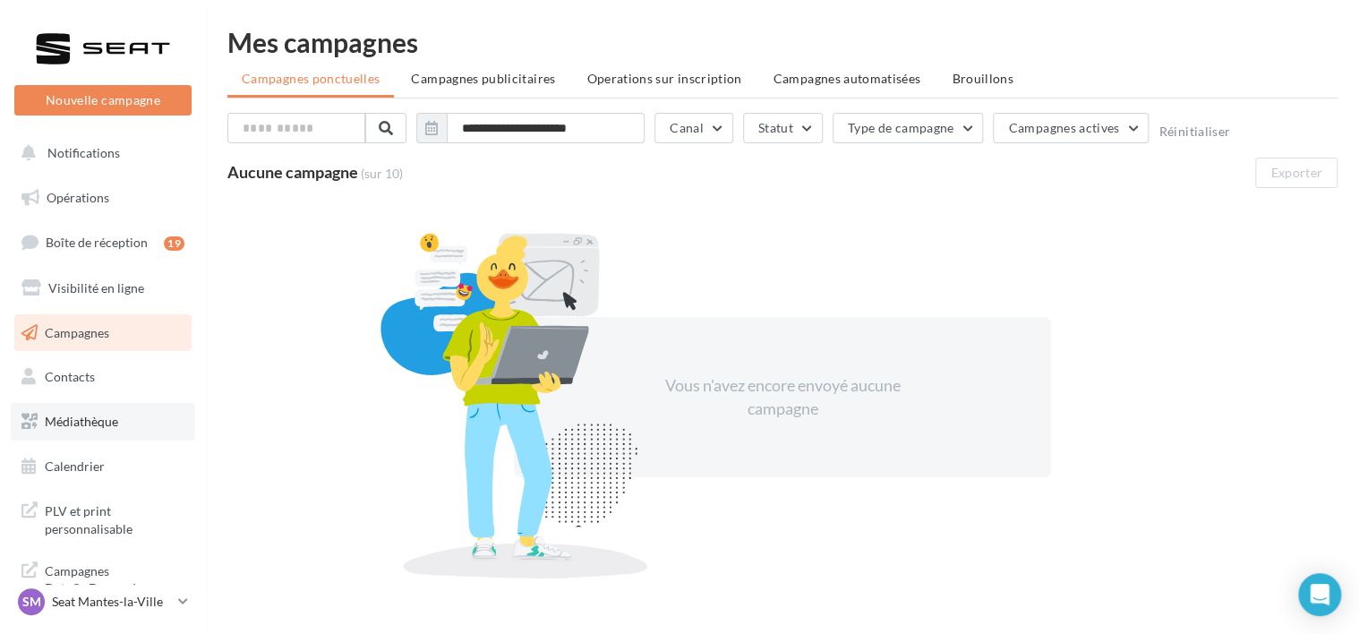
click at [81, 434] on link "Médiathèque" at bounding box center [103, 422] width 184 height 38
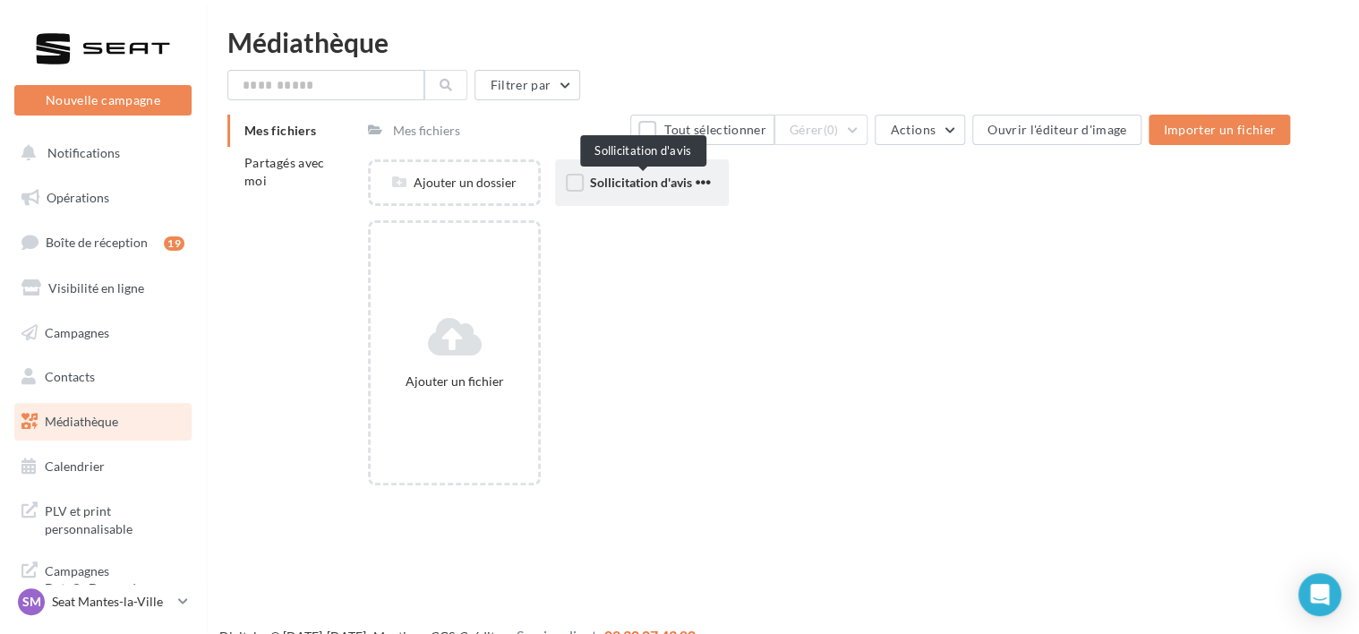
click at [619, 183] on span "Sollicitation d'avis" at bounding box center [640, 182] width 102 height 15
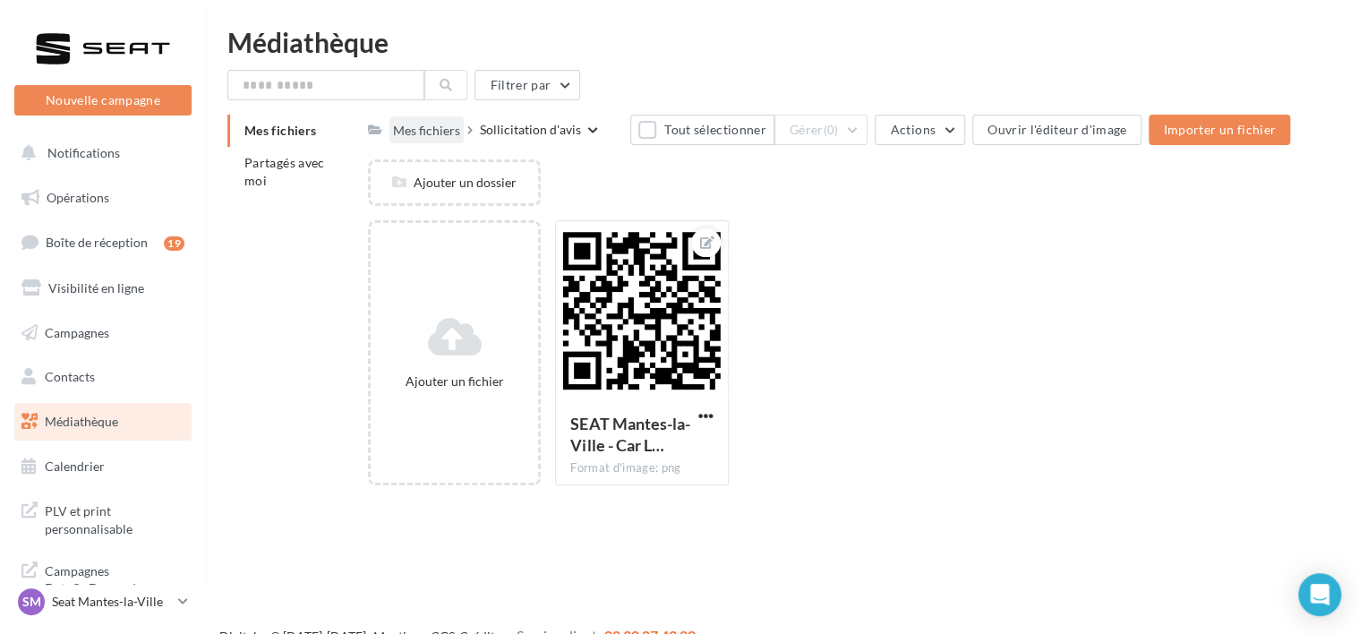
click at [422, 129] on div "Mes fichiers" at bounding box center [426, 131] width 67 height 18
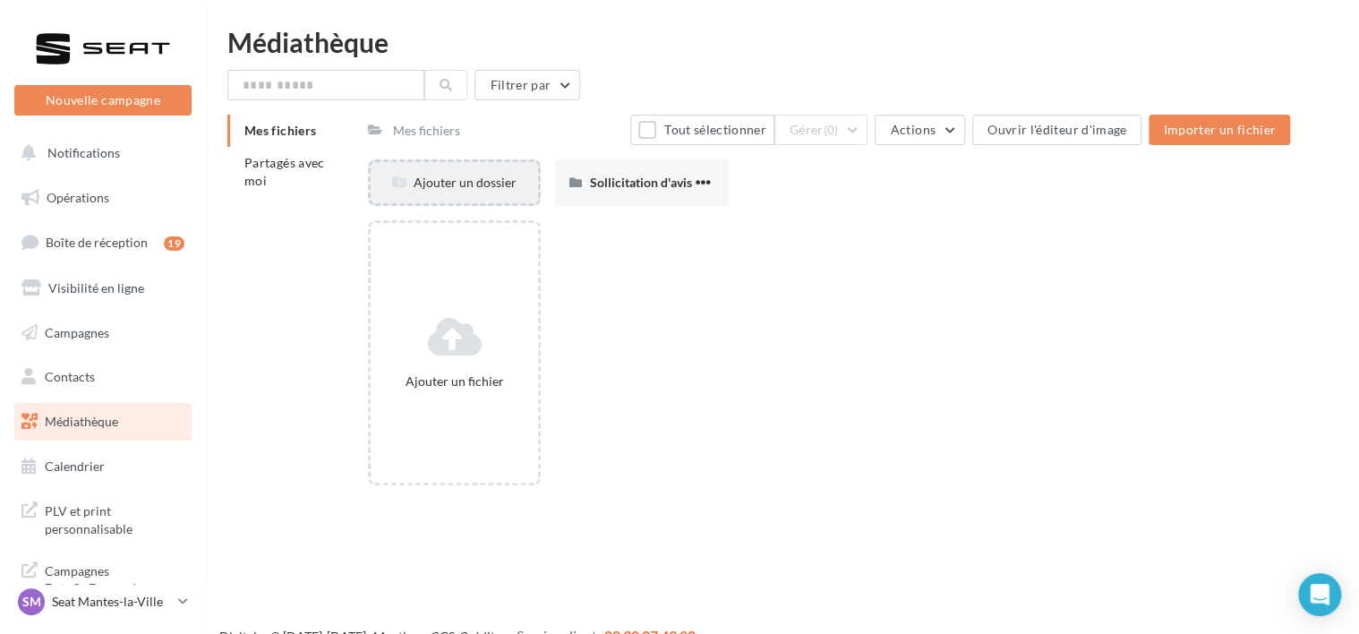
click at [435, 185] on div "Ajouter un dossier" at bounding box center [454, 183] width 167 height 18
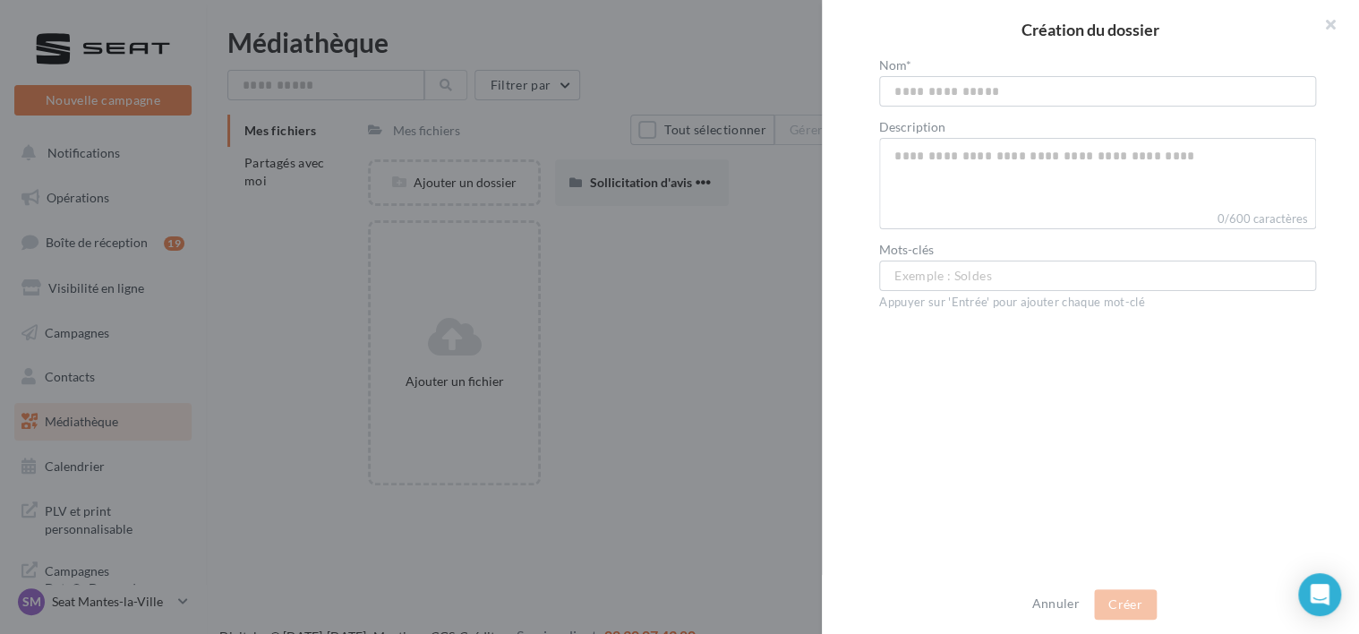
click at [319, 262] on div at bounding box center [679, 317] width 1359 height 634
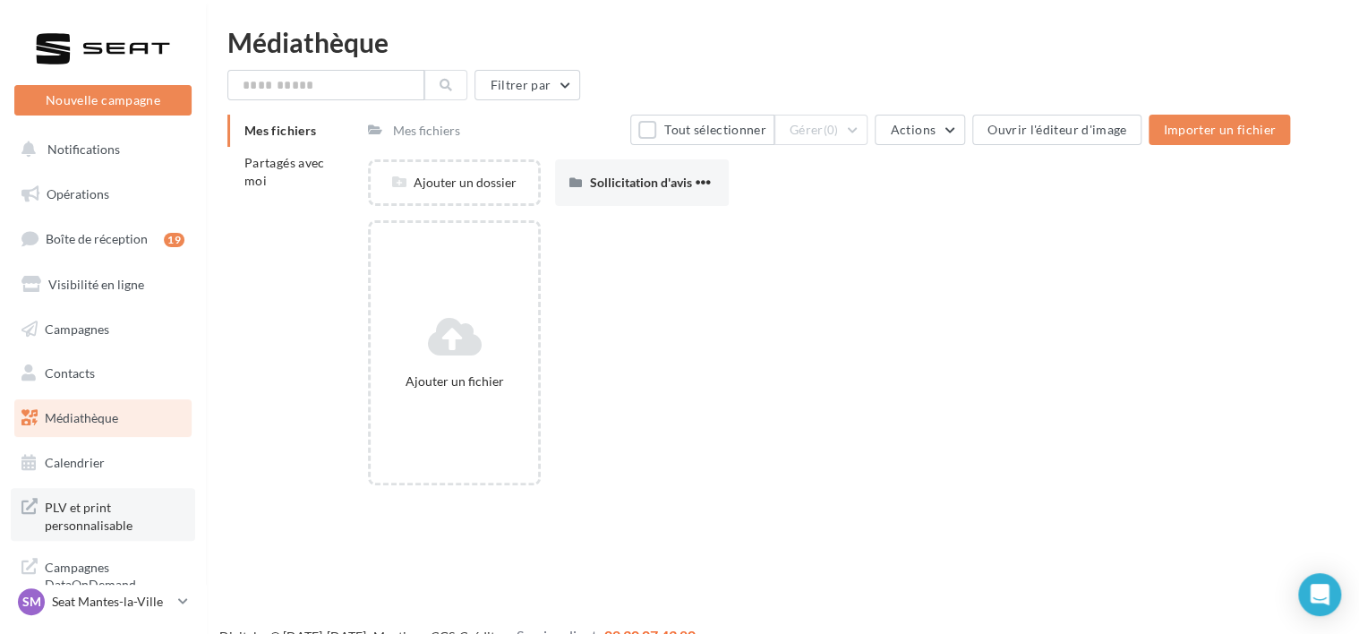
scroll to position [29, 0]
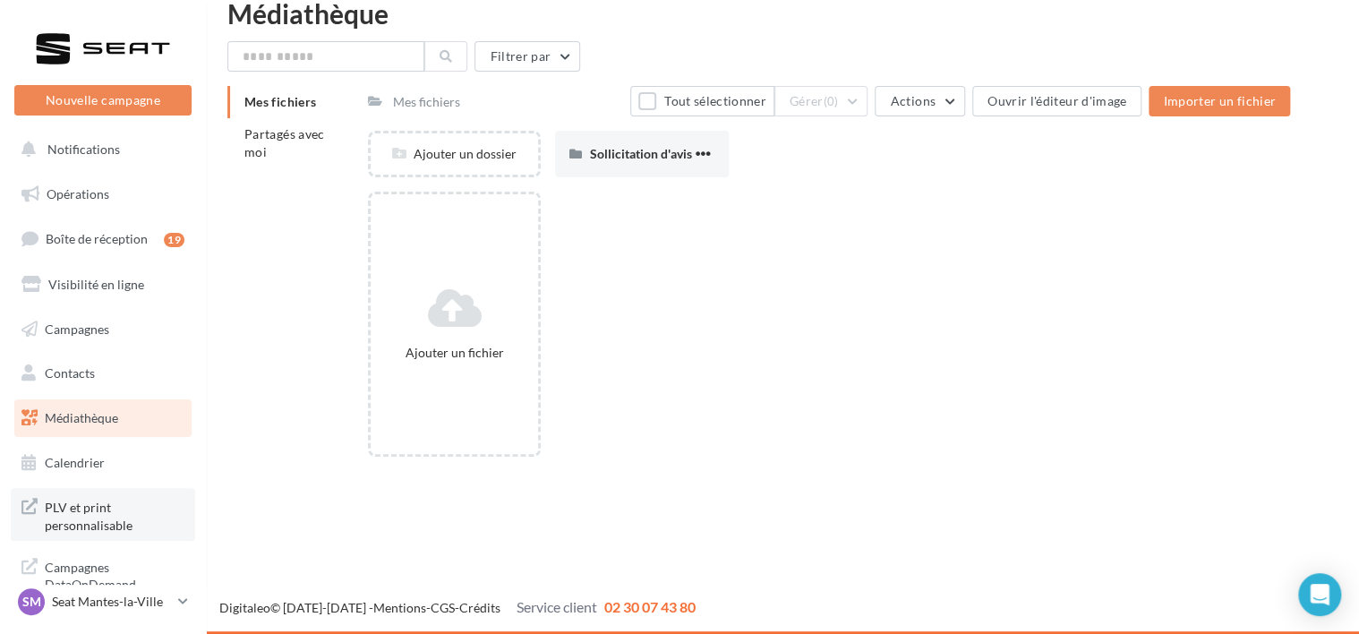
click at [72, 516] on span "PLV et print personnalisable" at bounding box center [115, 514] width 140 height 38
click at [297, 144] on li "Partagés avec moi" at bounding box center [290, 143] width 126 height 50
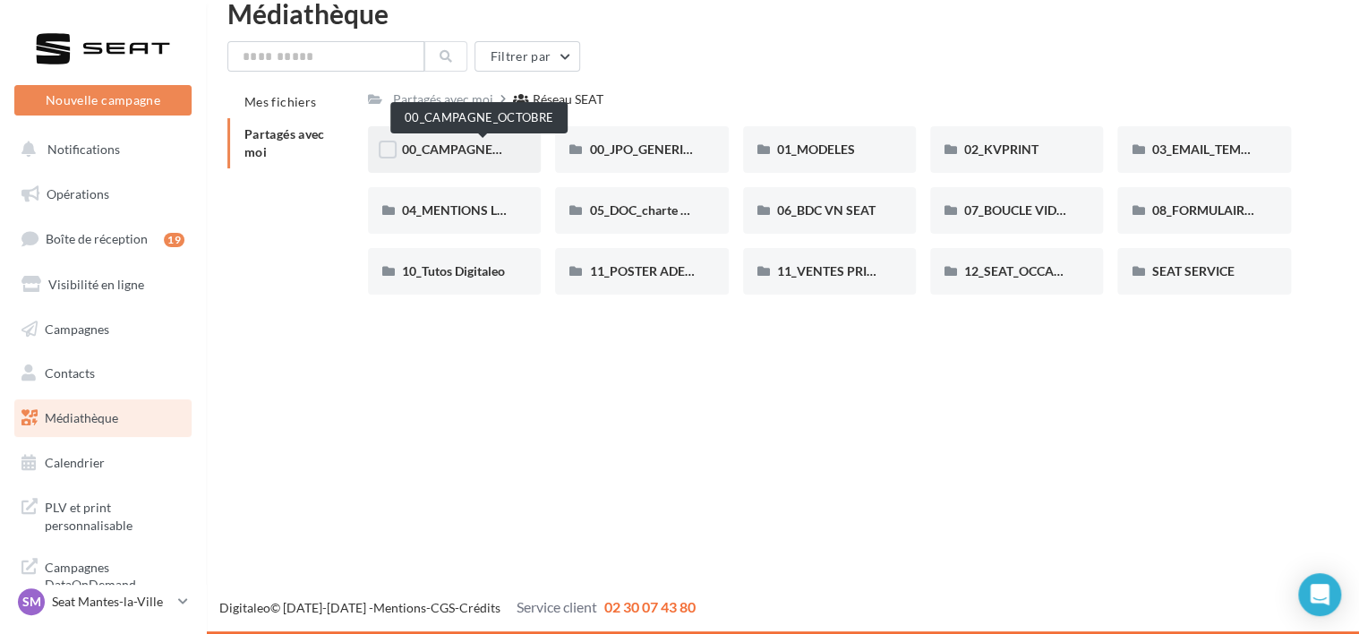
click at [475, 152] on span "00_CAMPAGNE_OCTOBRE" at bounding box center [478, 148] width 153 height 15
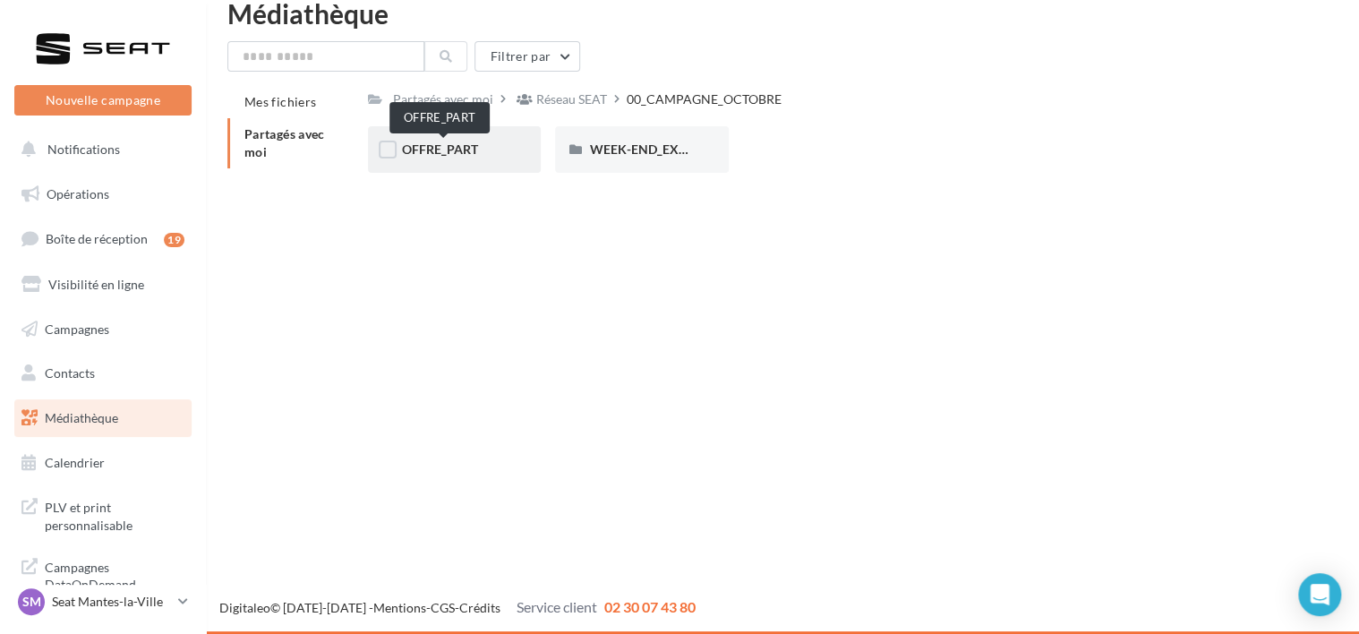
click at [459, 151] on span "OFFRE_PART" at bounding box center [440, 148] width 76 height 15
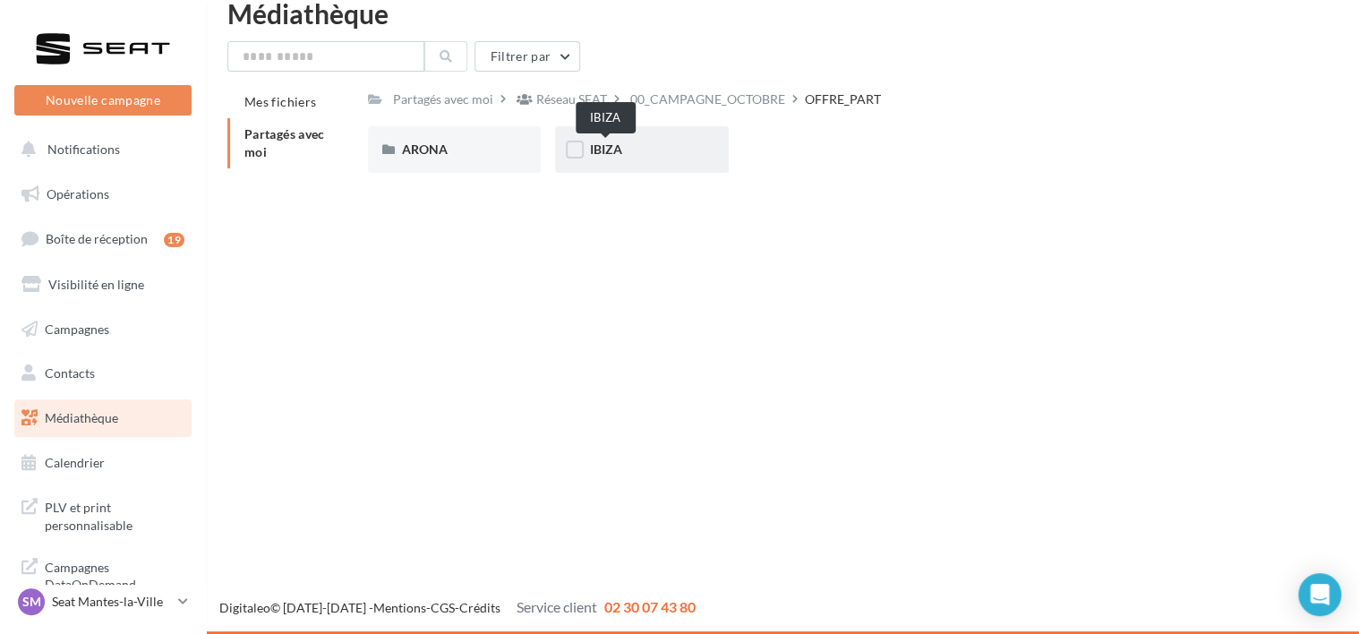
click at [609, 154] on span "IBIZA" at bounding box center [605, 148] width 32 height 15
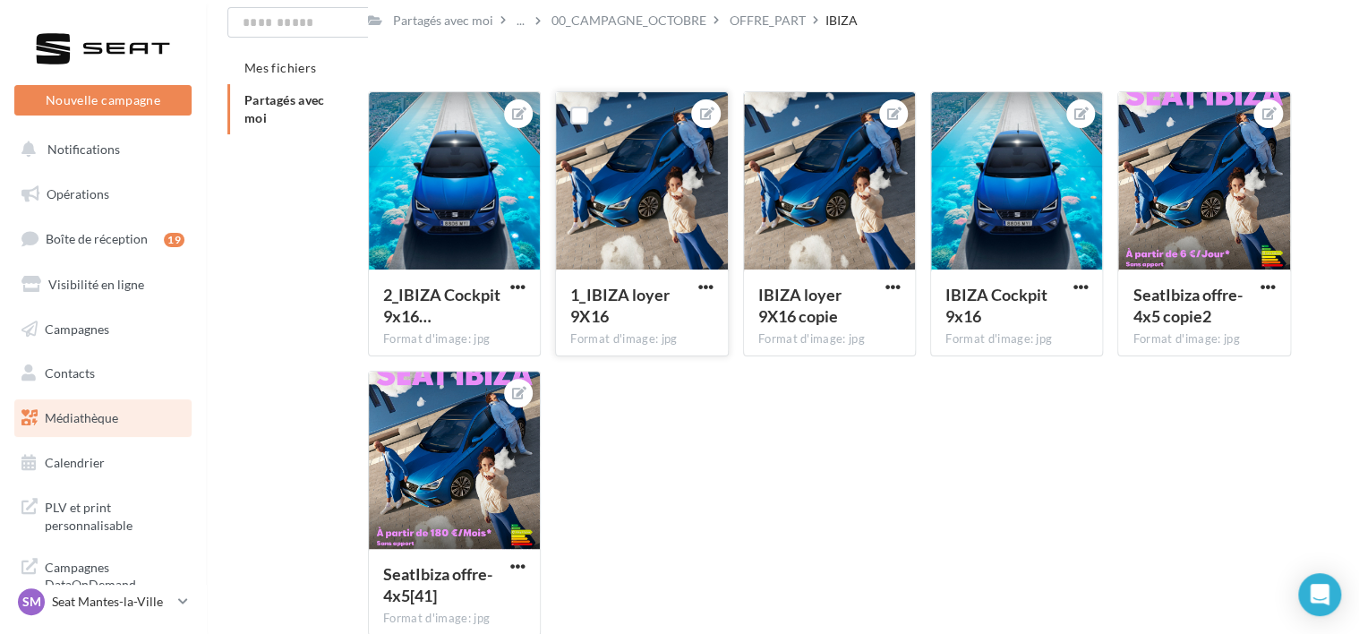
scroll to position [53, 0]
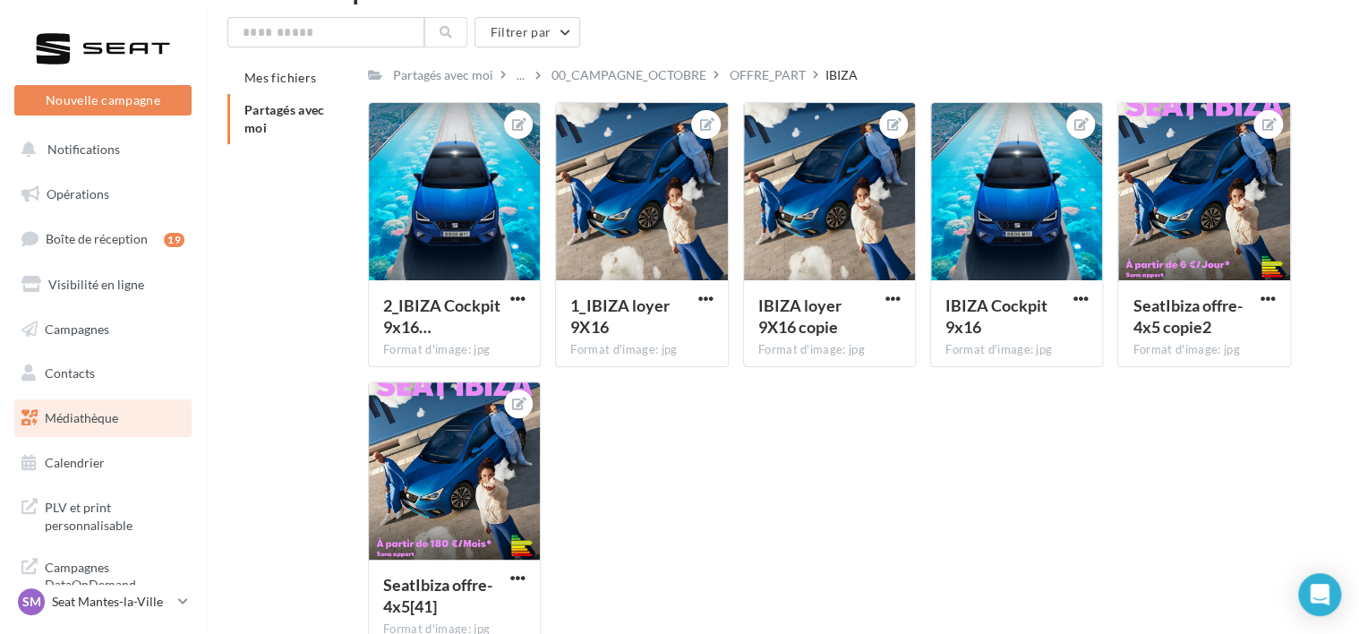
click at [277, 117] on li "Partagés avec moi" at bounding box center [290, 119] width 126 height 50
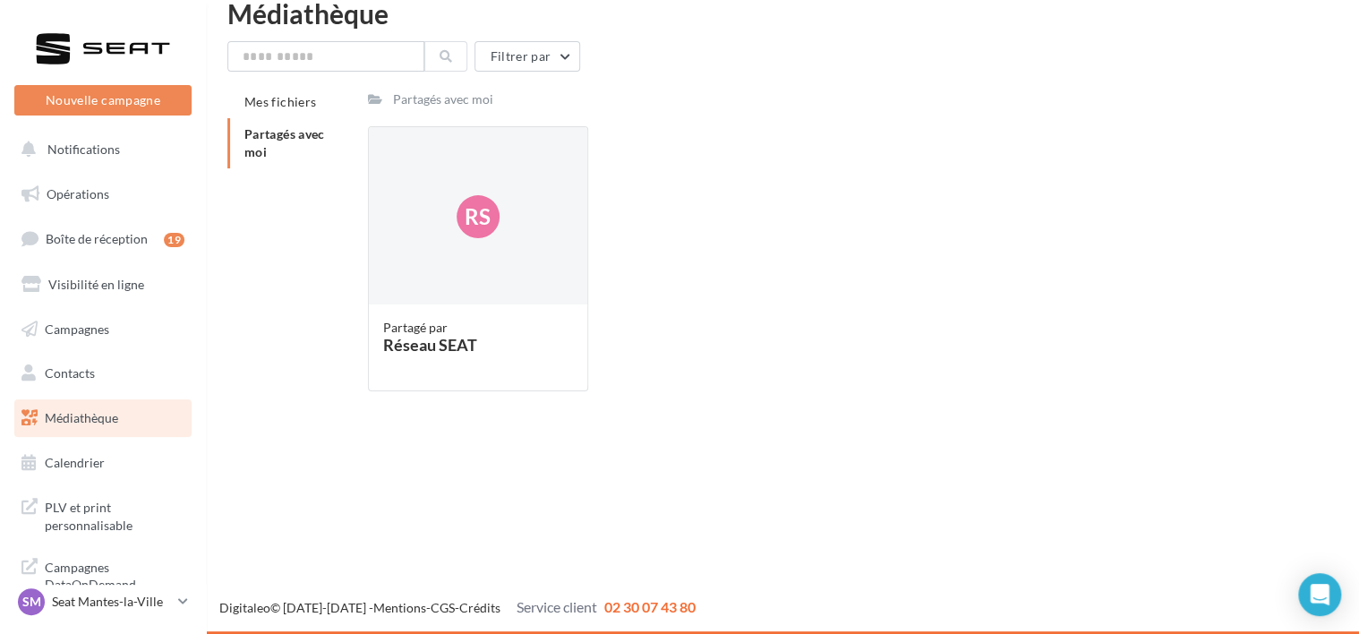
click at [277, 125] on li "Partagés avec moi" at bounding box center [290, 143] width 126 height 50
click at [495, 218] on div "Rs" at bounding box center [477, 216] width 43 height 43
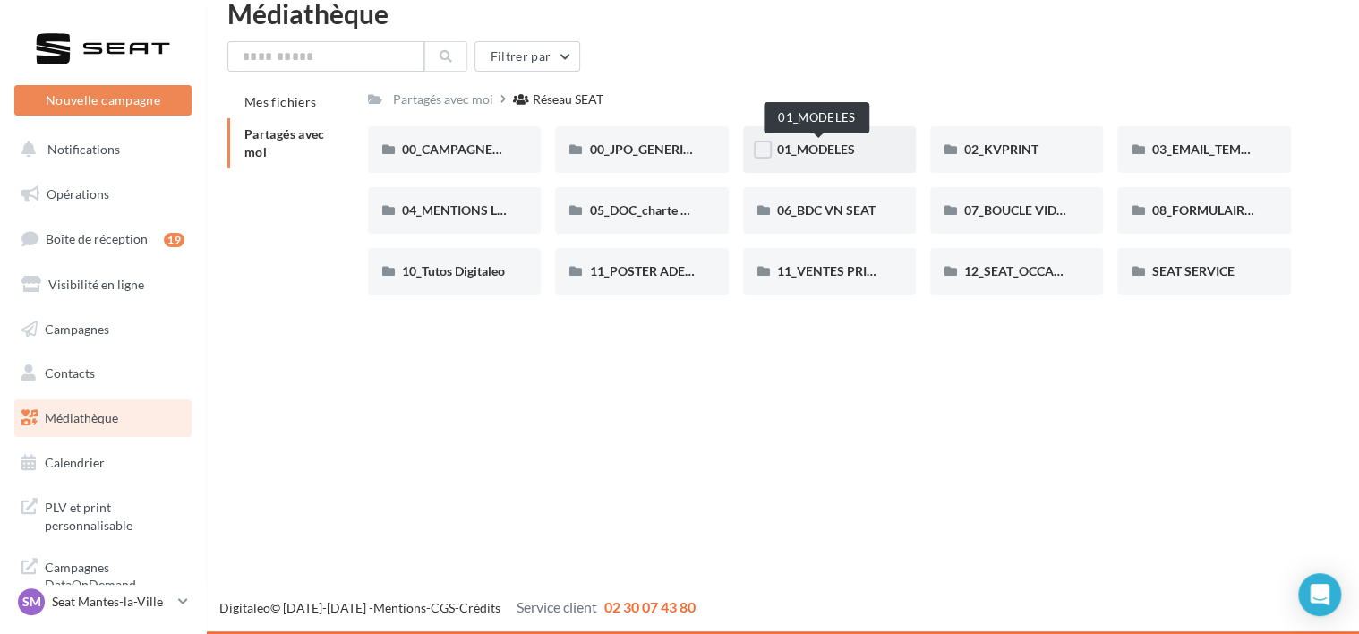
click at [824, 151] on span "01_MODELES" at bounding box center [816, 148] width 78 height 15
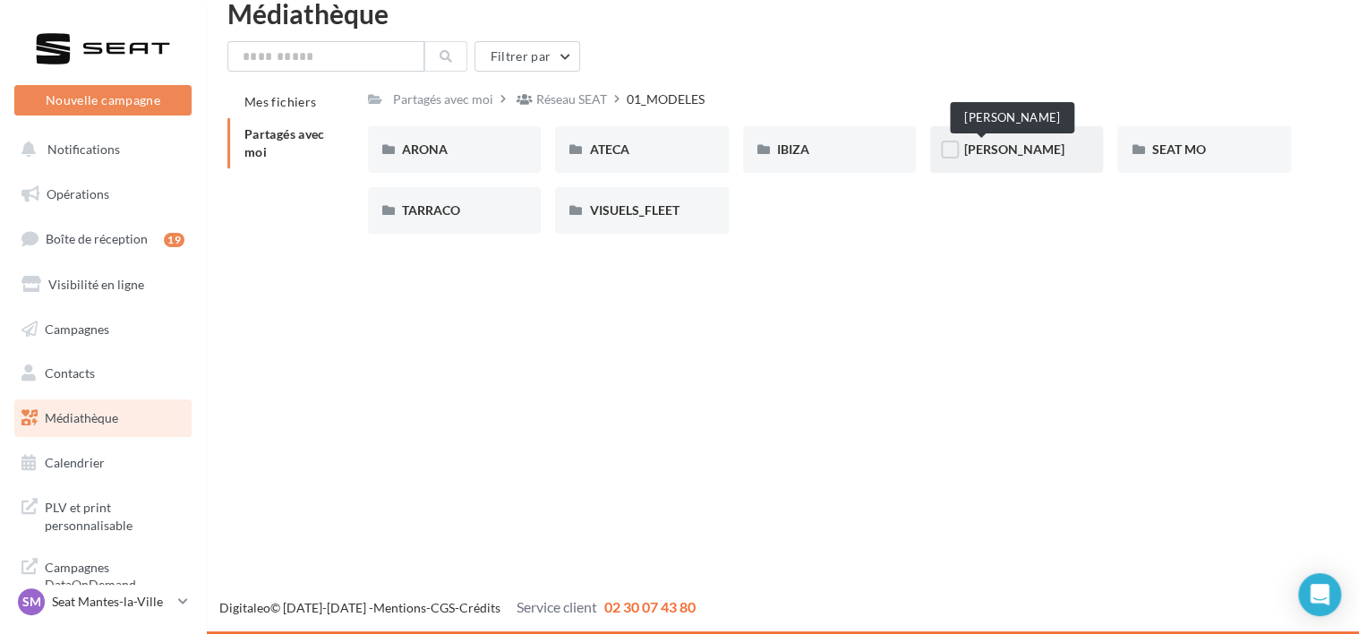
click at [974, 154] on span "[PERSON_NAME]" at bounding box center [1014, 148] width 100 height 15
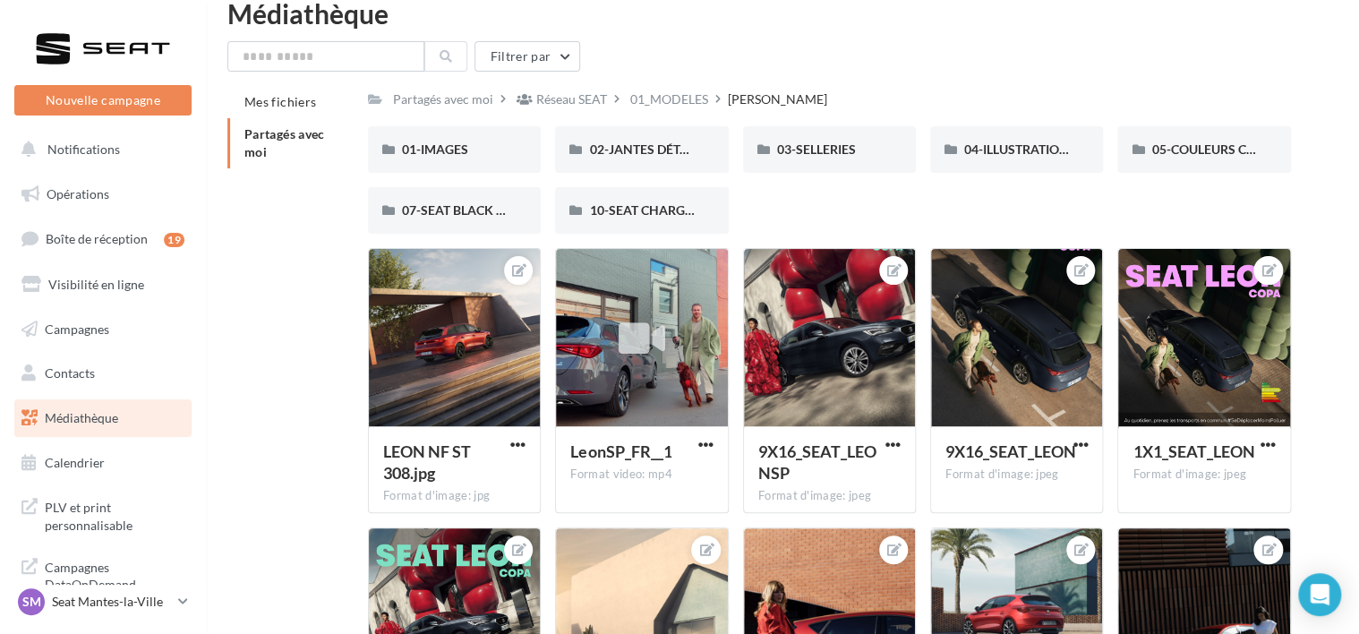
scroll to position [53, 0]
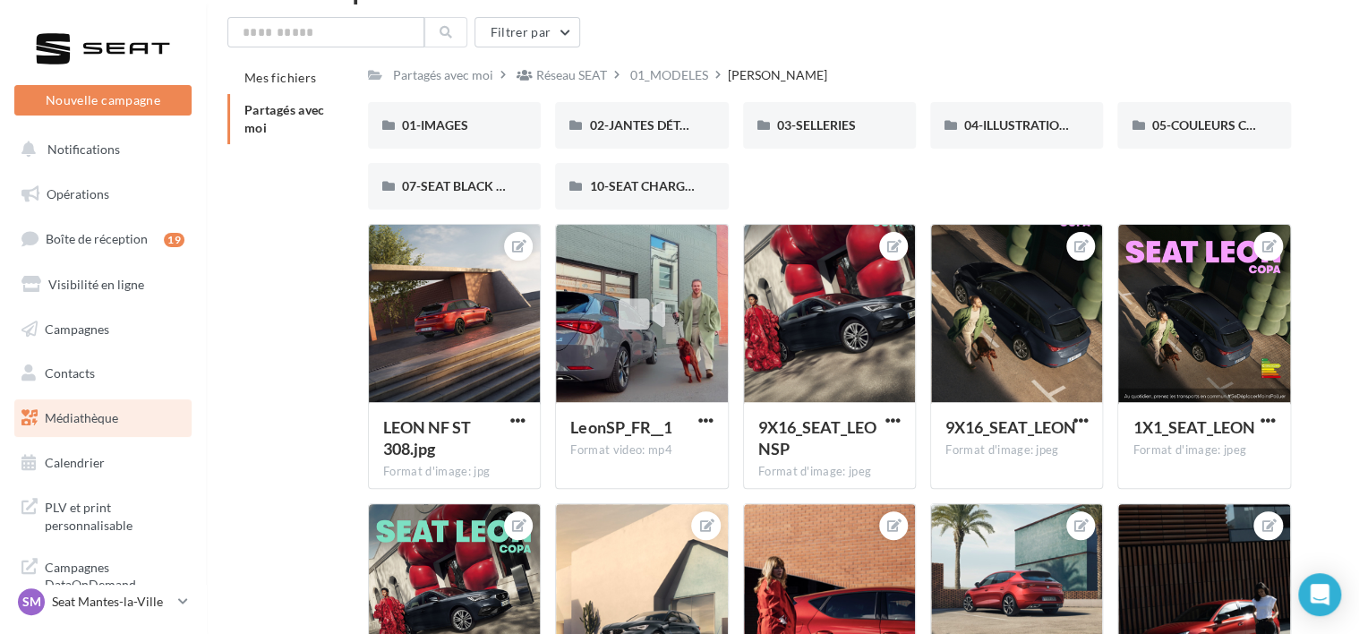
scroll to position [29, 0]
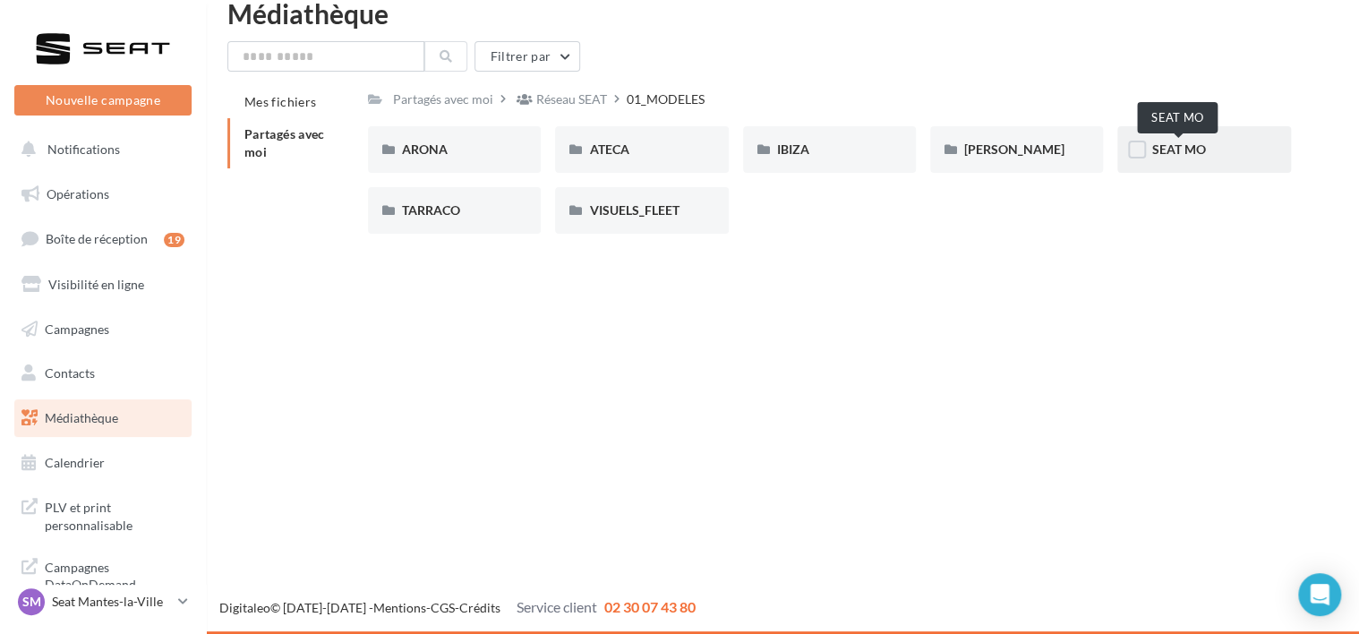
click at [1180, 147] on span "SEAT MO" at bounding box center [1178, 148] width 54 height 15
click at [620, 153] on span "ATECA" at bounding box center [608, 148] width 39 height 15
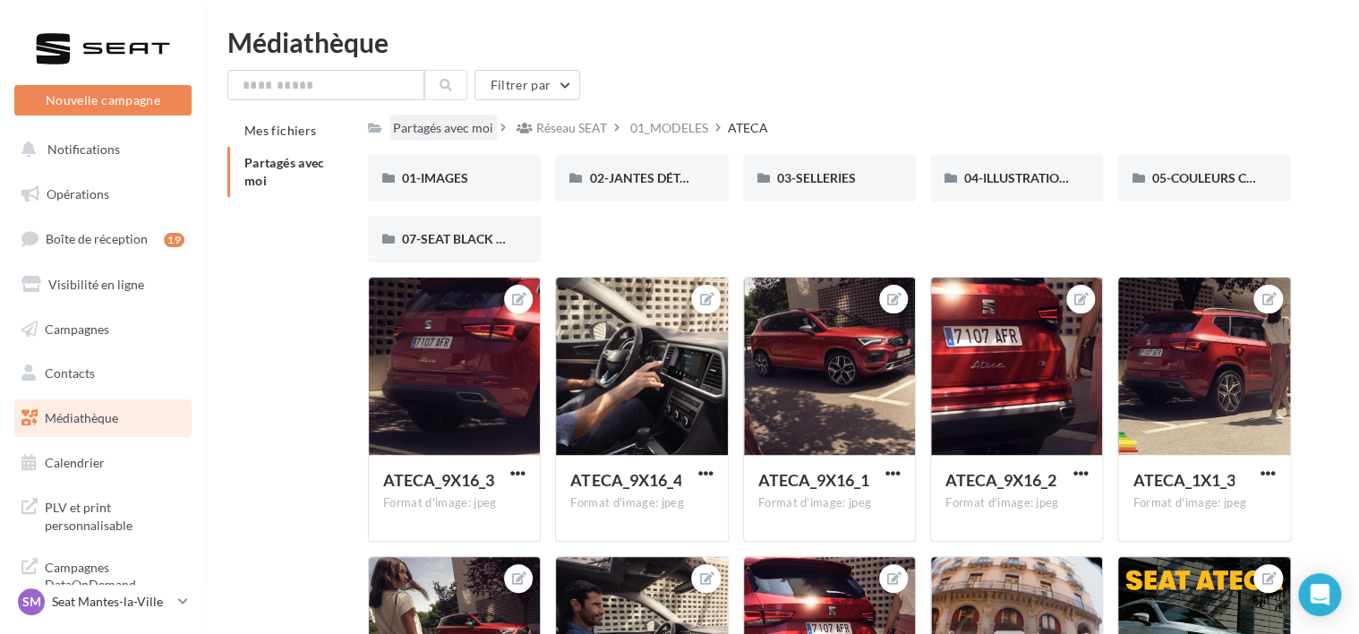
click at [446, 137] on div "Partagés avec moi" at bounding box center [443, 128] width 100 height 18
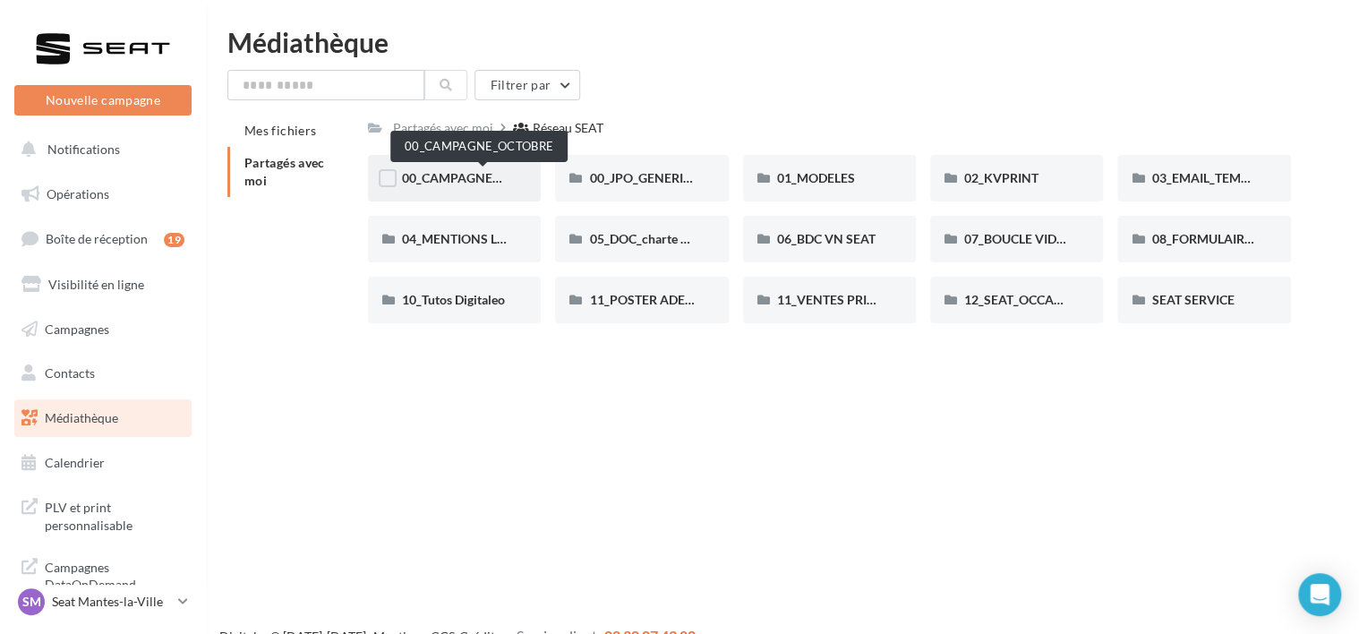
click at [456, 177] on span "00_CAMPAGNE_OCTOBRE" at bounding box center [478, 177] width 153 height 15
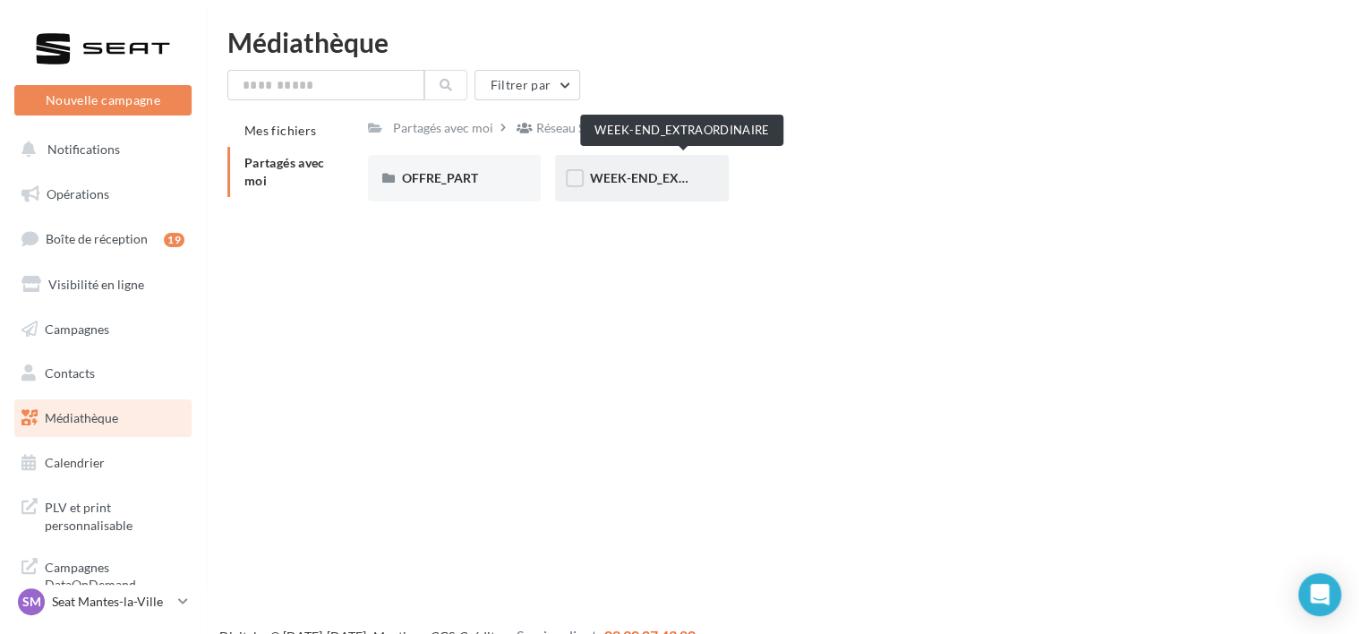
click at [637, 175] on span "WEEK-END_EXTRAORDINAIRE" at bounding box center [679, 177] width 181 height 15
